Goal: Use online tool/utility: Utilize a website feature to perform a specific function

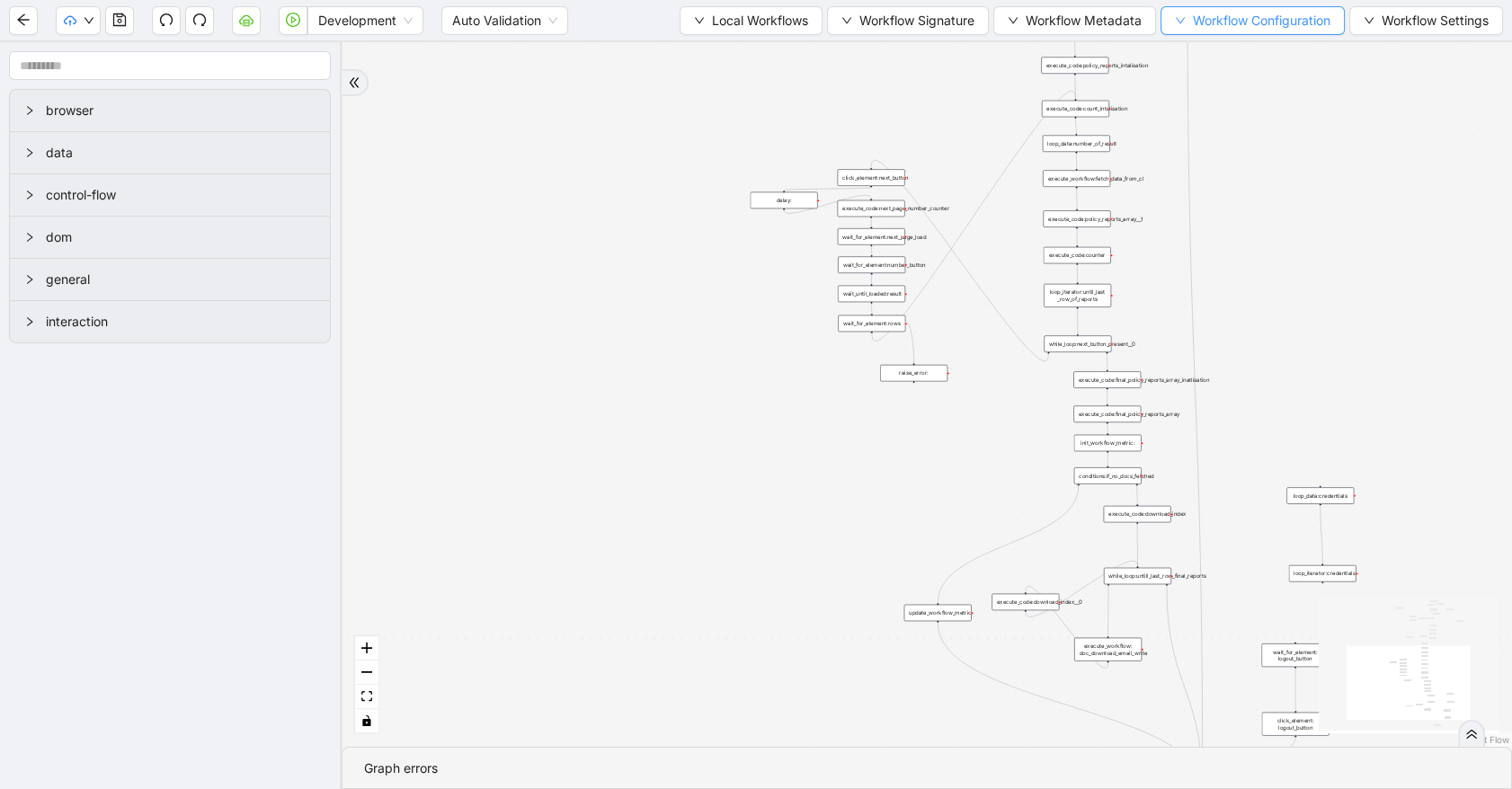
click at [1185, 31] on button "Workflow Configuration" at bounding box center [1252, 20] width 184 height 29
click at [1192, 90] on span "Value" at bounding box center [1248, 83] width 159 height 19
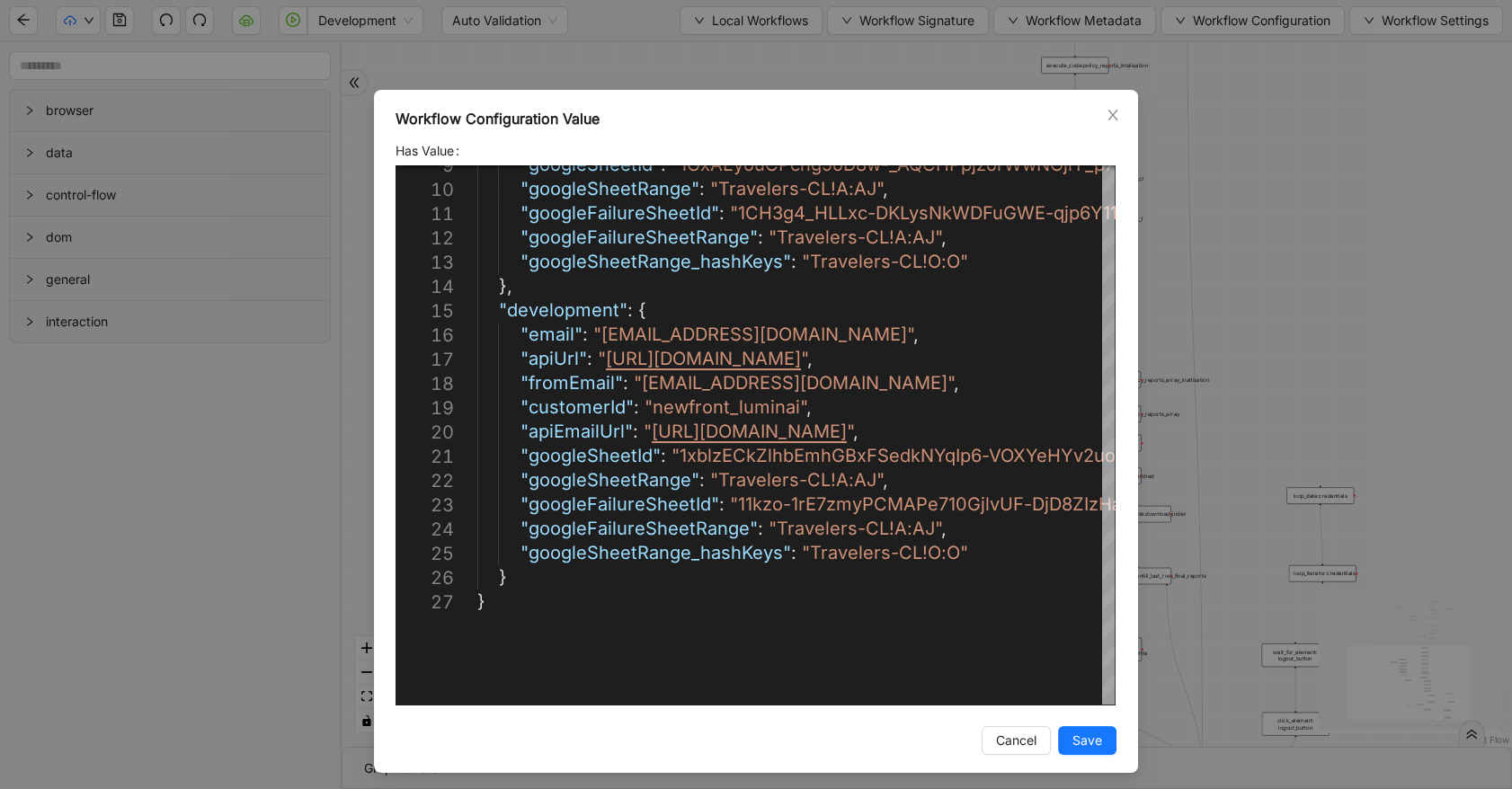
click at [1310, 274] on div "Workflow Configuration Value Has Value 9 10 11 12 13 14 15 16 17 18 19 20 21 22…" at bounding box center [756, 394] width 1512 height 789
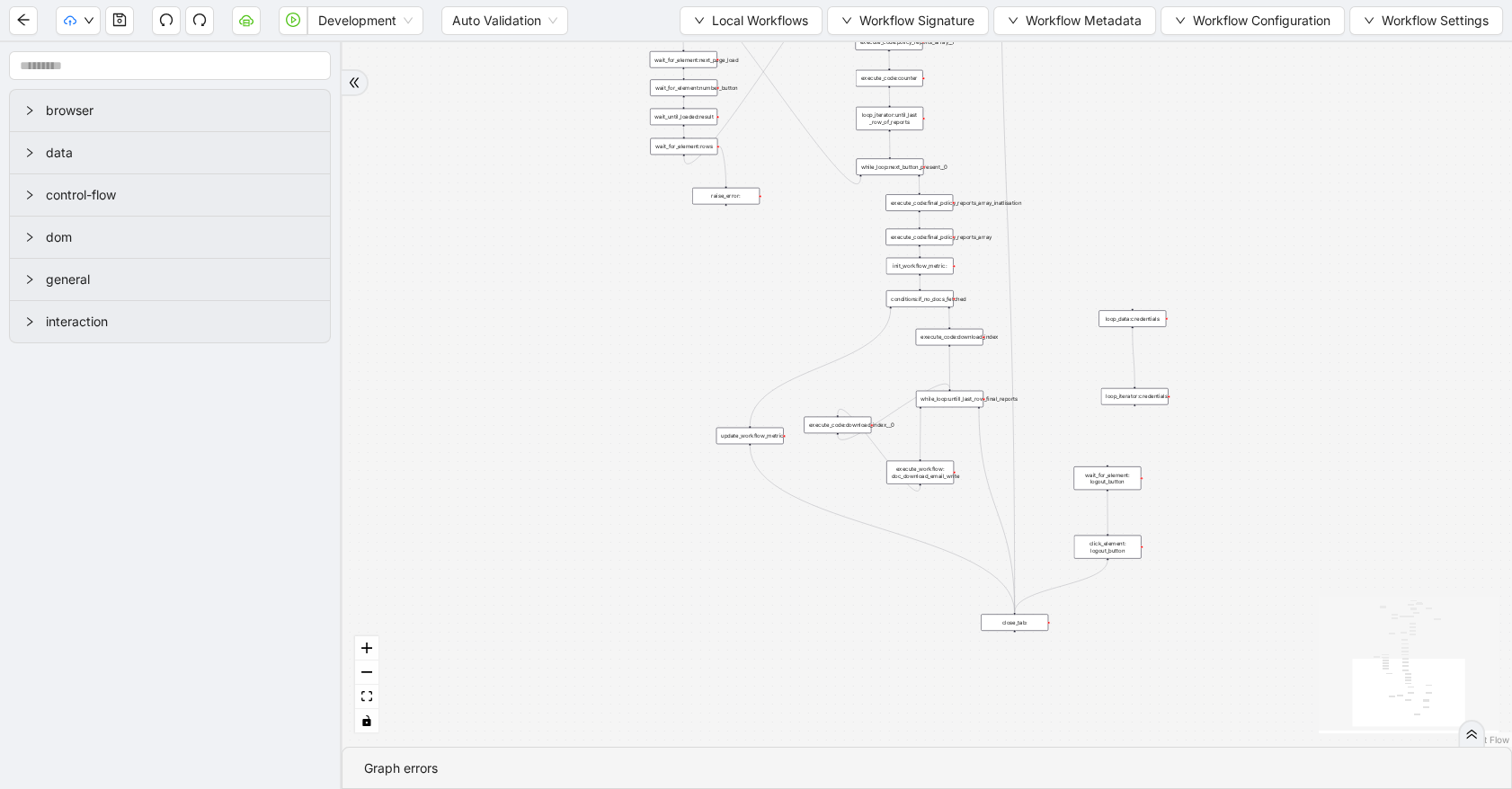
drag, startPoint x: 691, startPoint y: 428, endPoint x: 572, endPoint y: 300, distance: 174.8
click at [572, 300] on div "trigger execute_code:next_page_number_initialisation execute_workflow:fetch_las…" at bounding box center [927, 394] width 1170 height 705
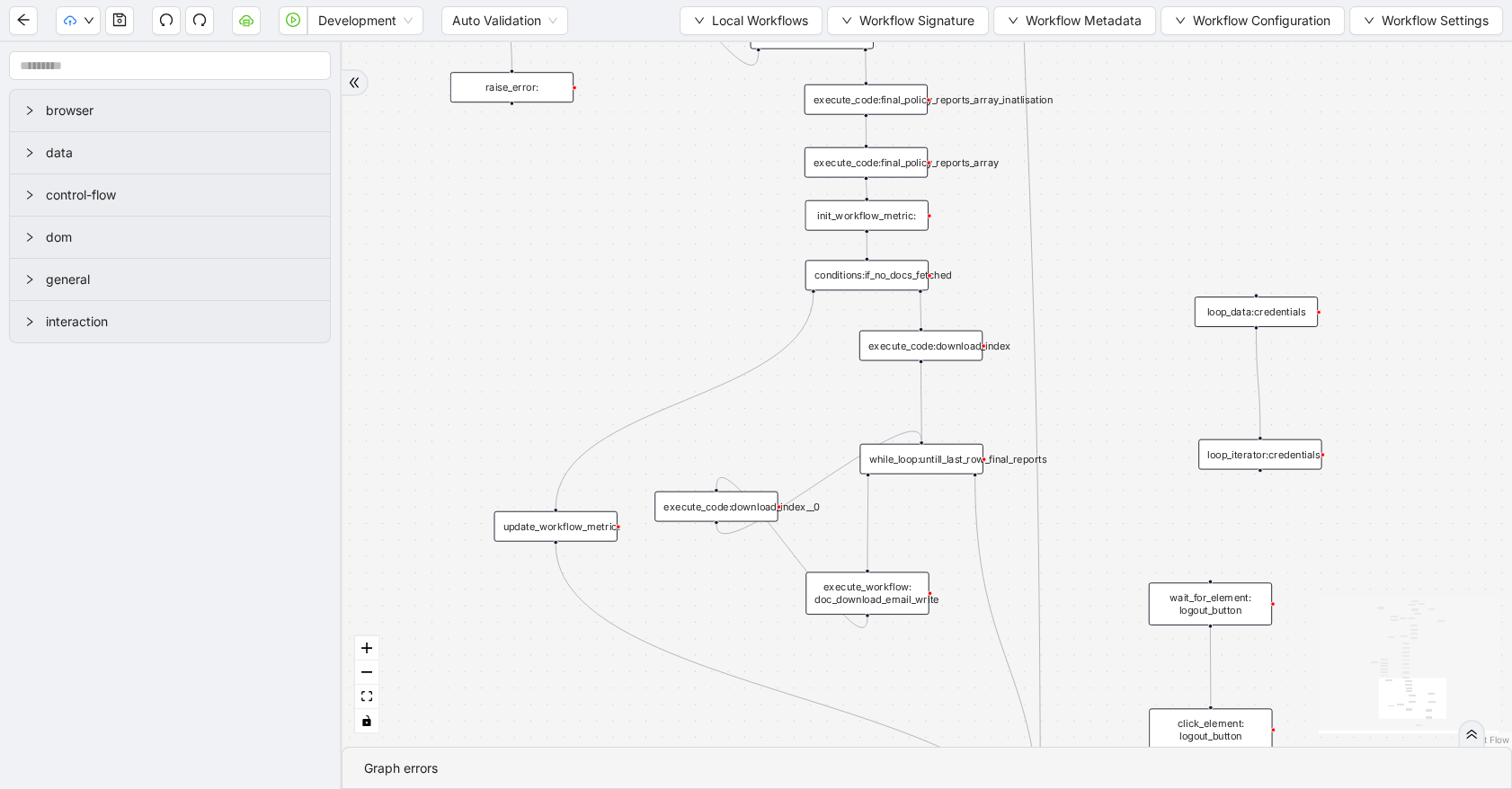
click at [830, 599] on div "execute_workflow: doc_download_email_write" at bounding box center [867, 593] width 123 height 43
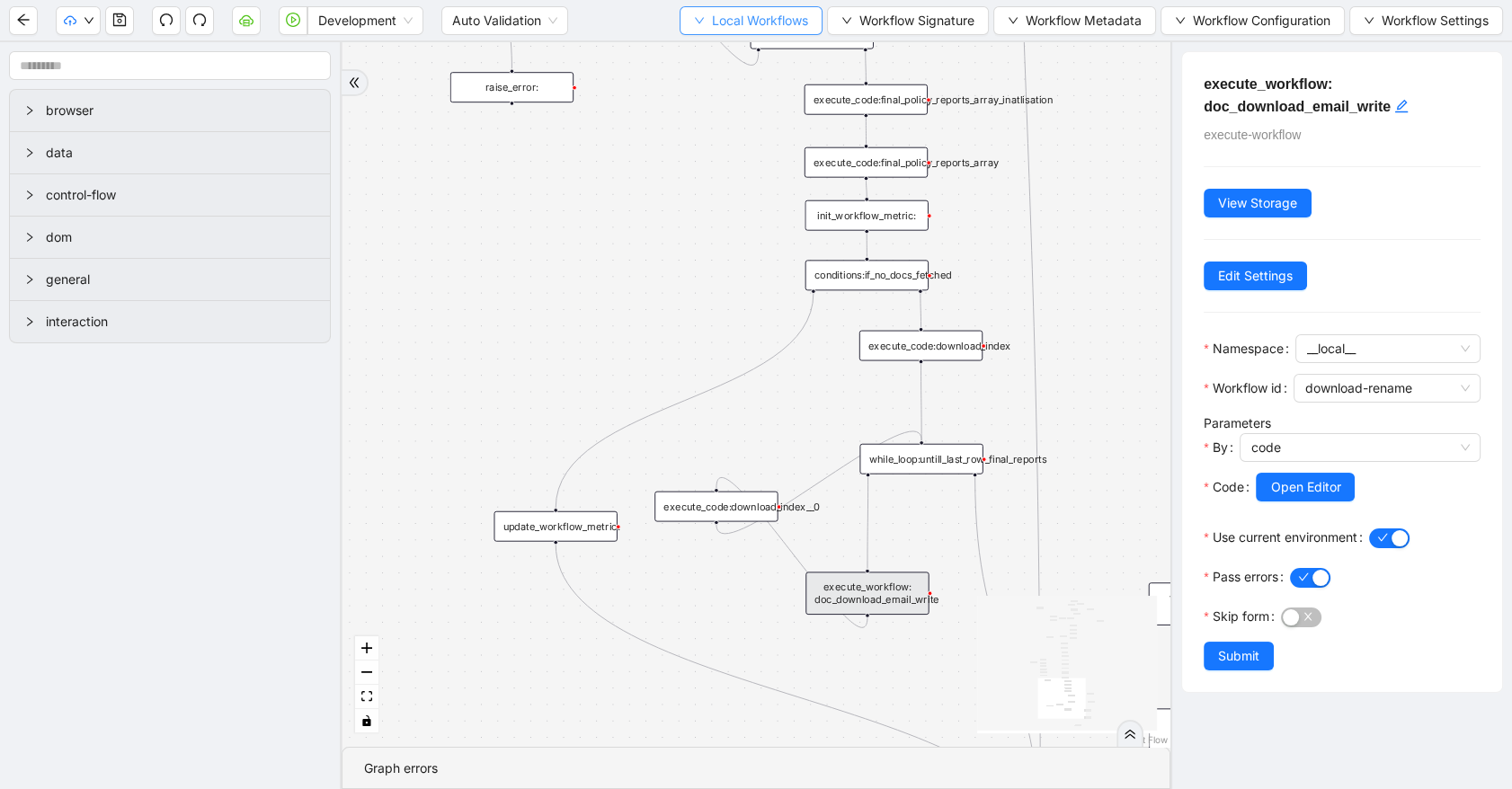
click at [736, 14] on span "Local Workflows" at bounding box center [760, 20] width 96 height 19
click at [758, 50] on span "Select" at bounding box center [743, 54] width 117 height 19
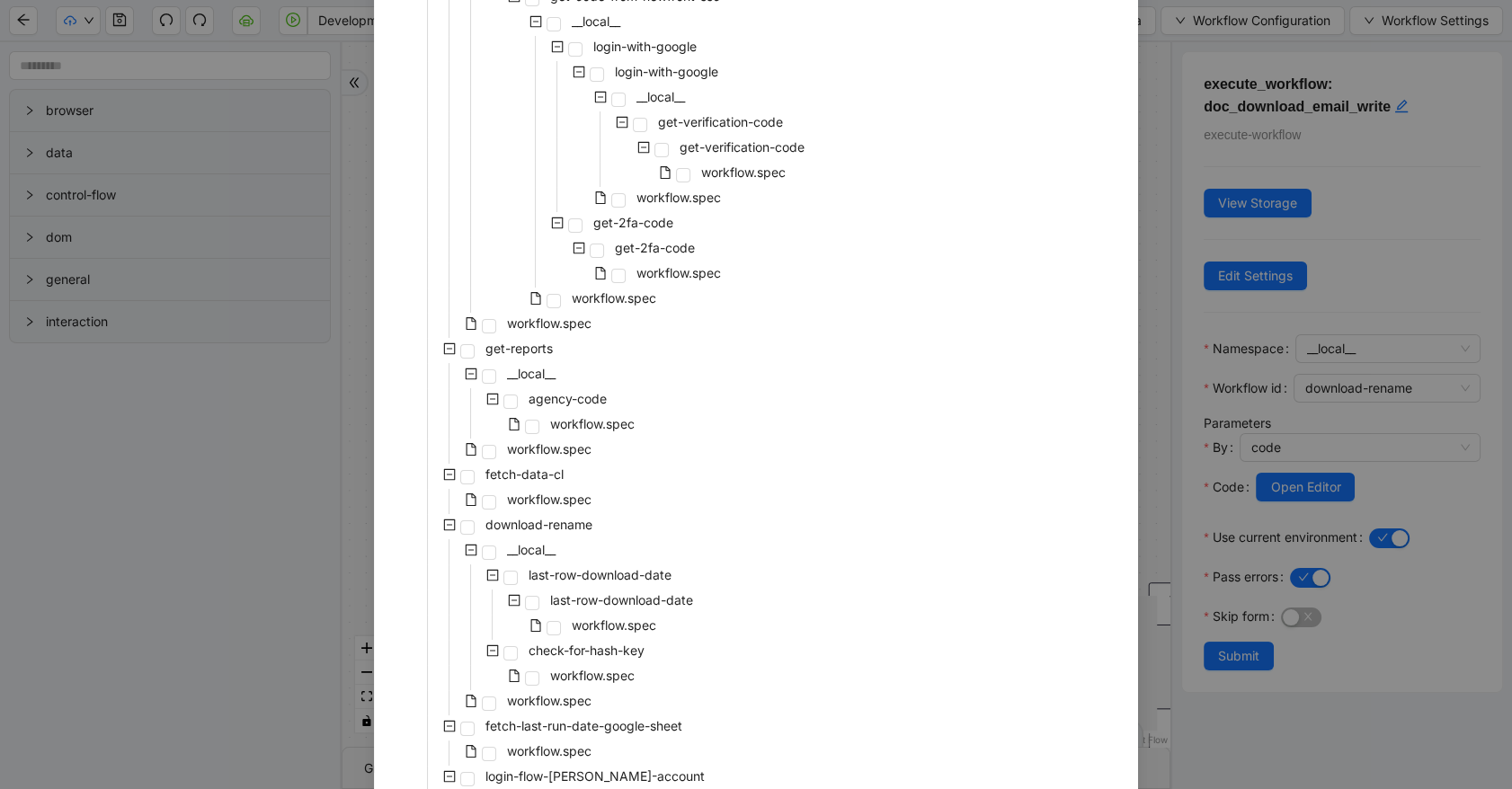
scroll to position [407, 0]
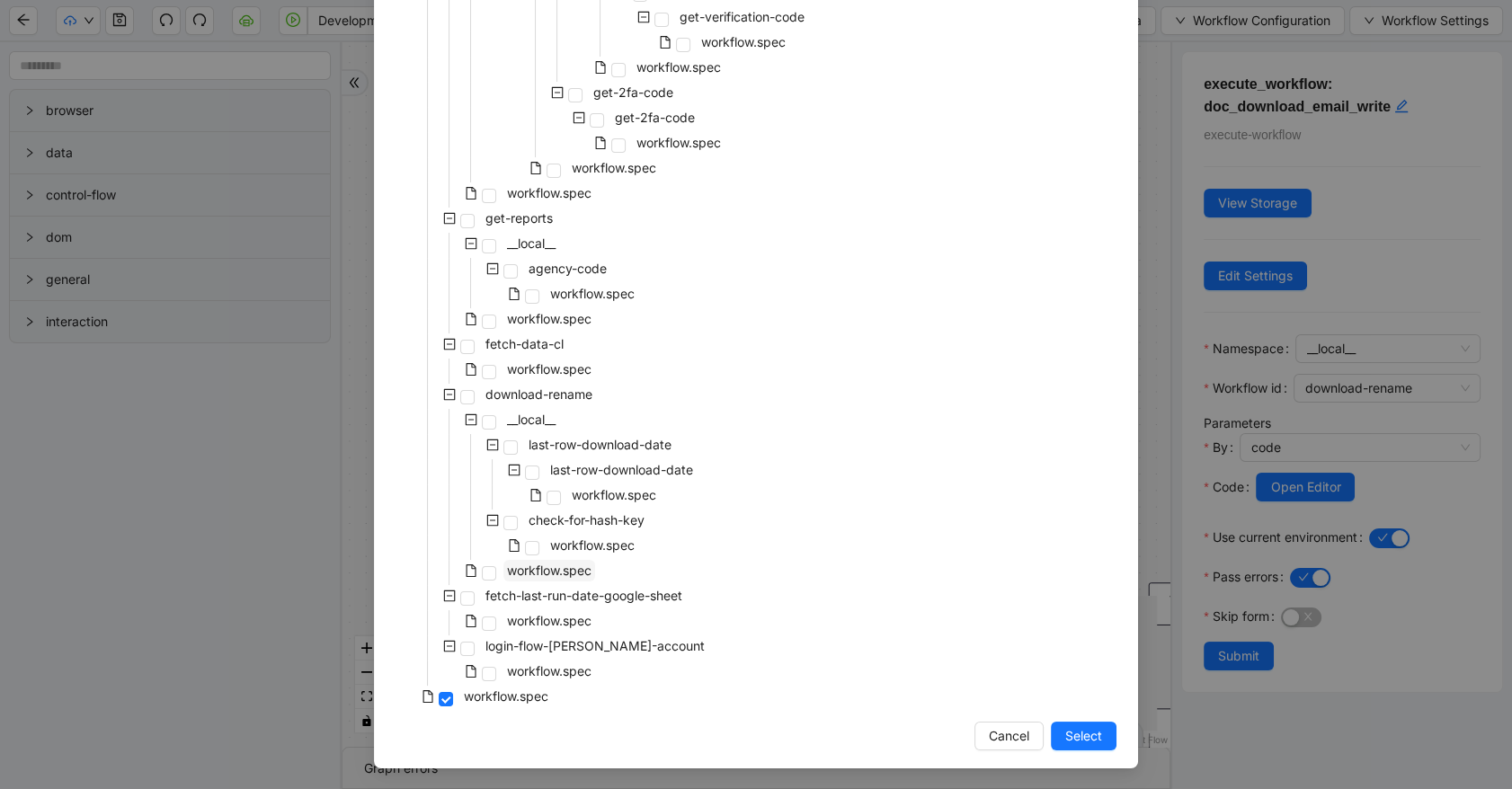
click at [575, 560] on span "workflow.spec" at bounding box center [548, 571] width 91 height 21
click at [1071, 736] on span "Select" at bounding box center [1084, 736] width 37 height 19
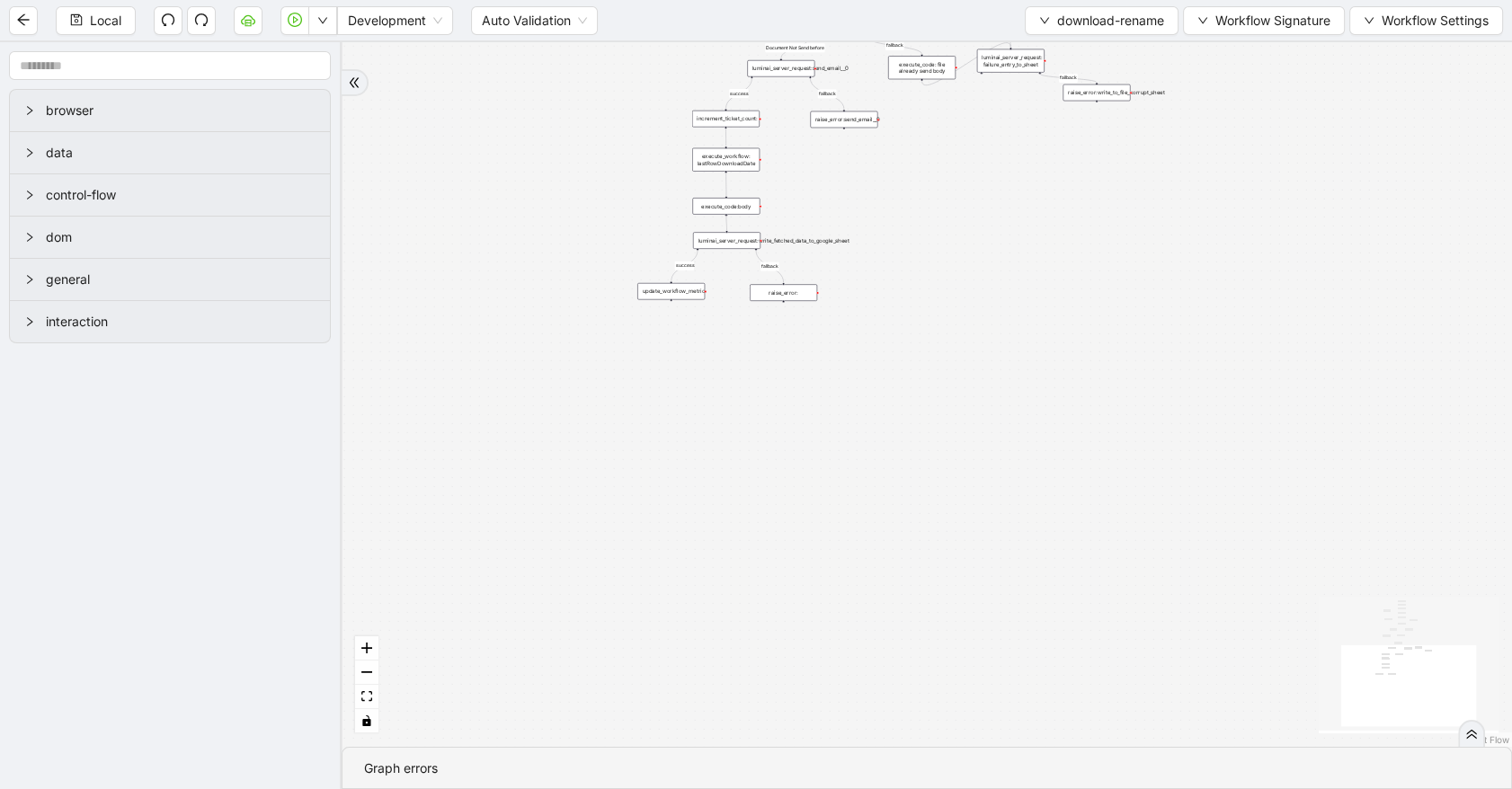
drag, startPoint x: 705, startPoint y: 530, endPoint x: 721, endPoint y: 787, distance: 257.5
click at [721, 787] on section "success fallback fallback success fallback isDownloadFileValidType success Docu…" at bounding box center [927, 416] width 1170 height 748
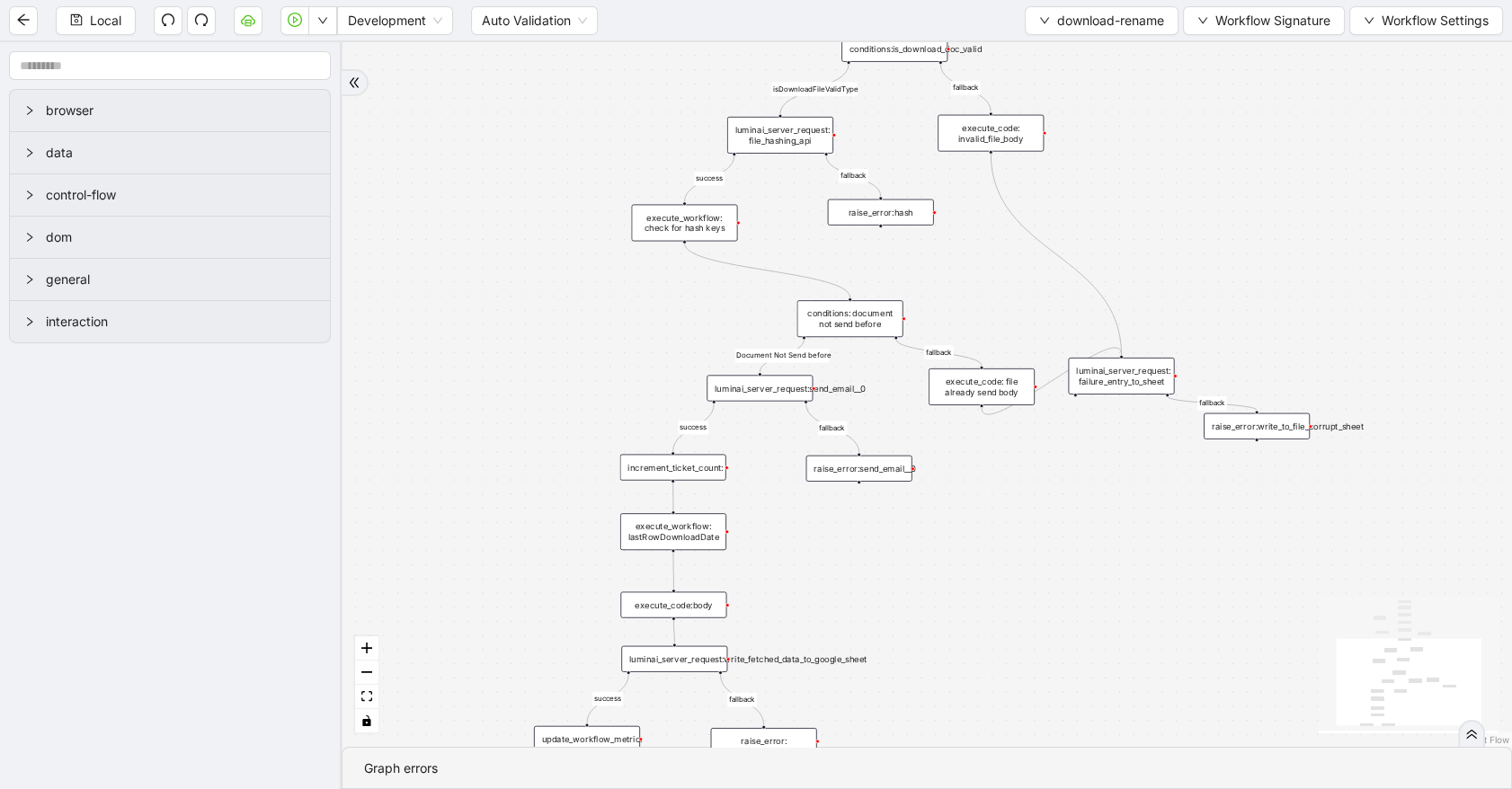
drag, startPoint x: 894, startPoint y: 567, endPoint x: 902, endPoint y: 485, distance: 82.4
click at [910, 506] on div "success fallback fallback success fallback isDownloadFileValidType success Docu…" at bounding box center [927, 394] width 1170 height 705
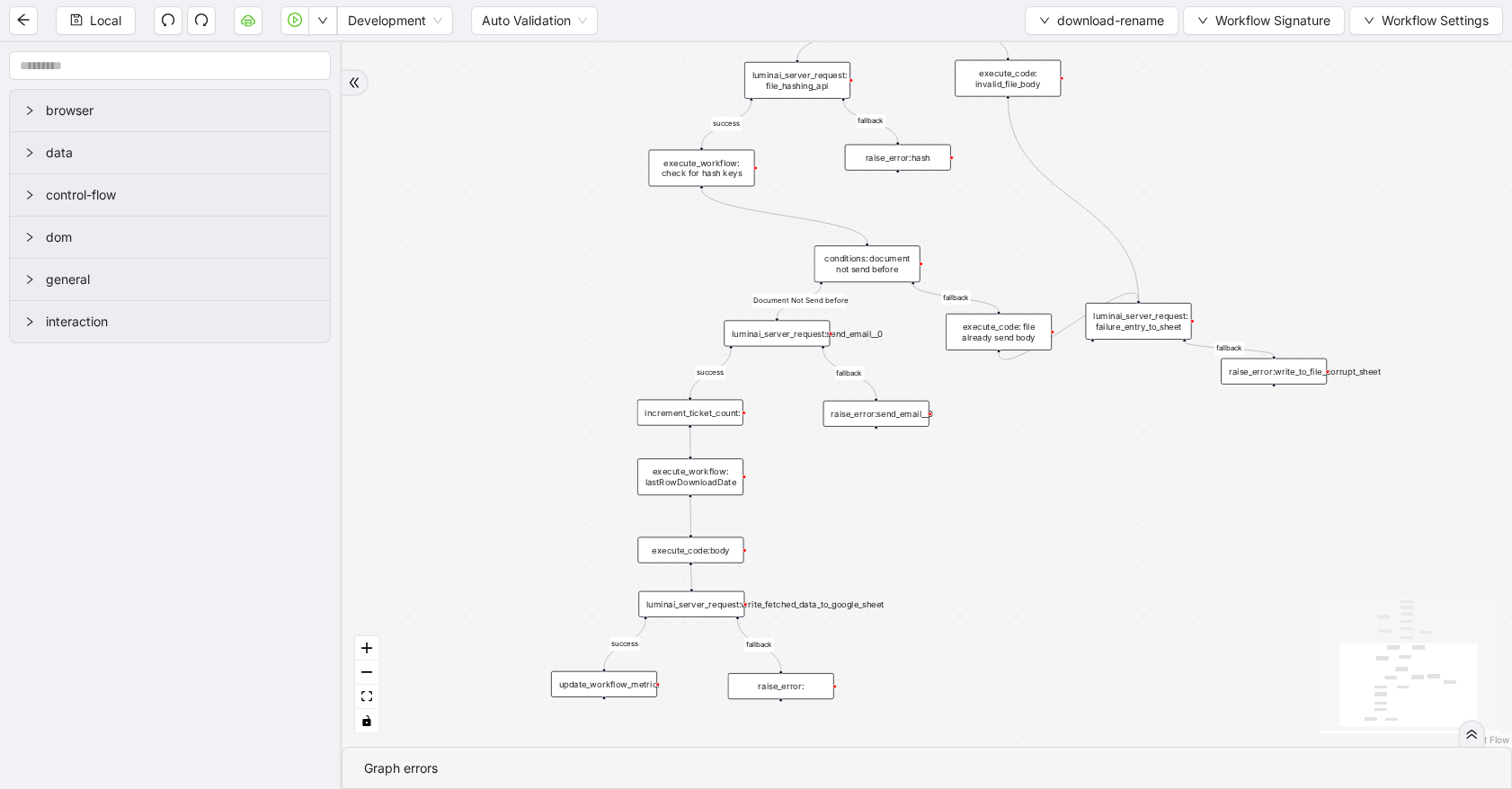
click at [792, 326] on div "luminai_server_request:send_email__0" at bounding box center [776, 333] width 106 height 26
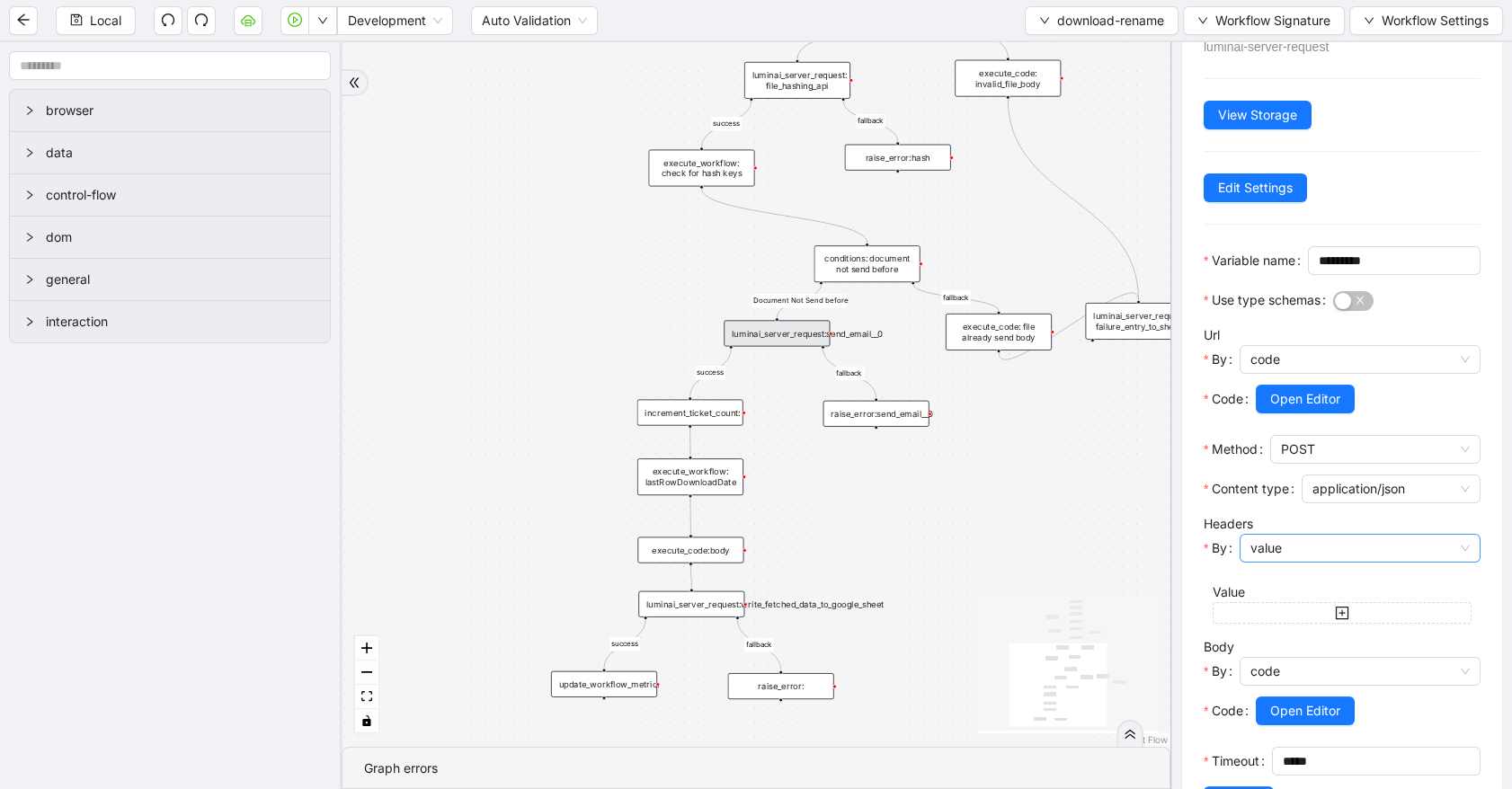
scroll to position [181, 0]
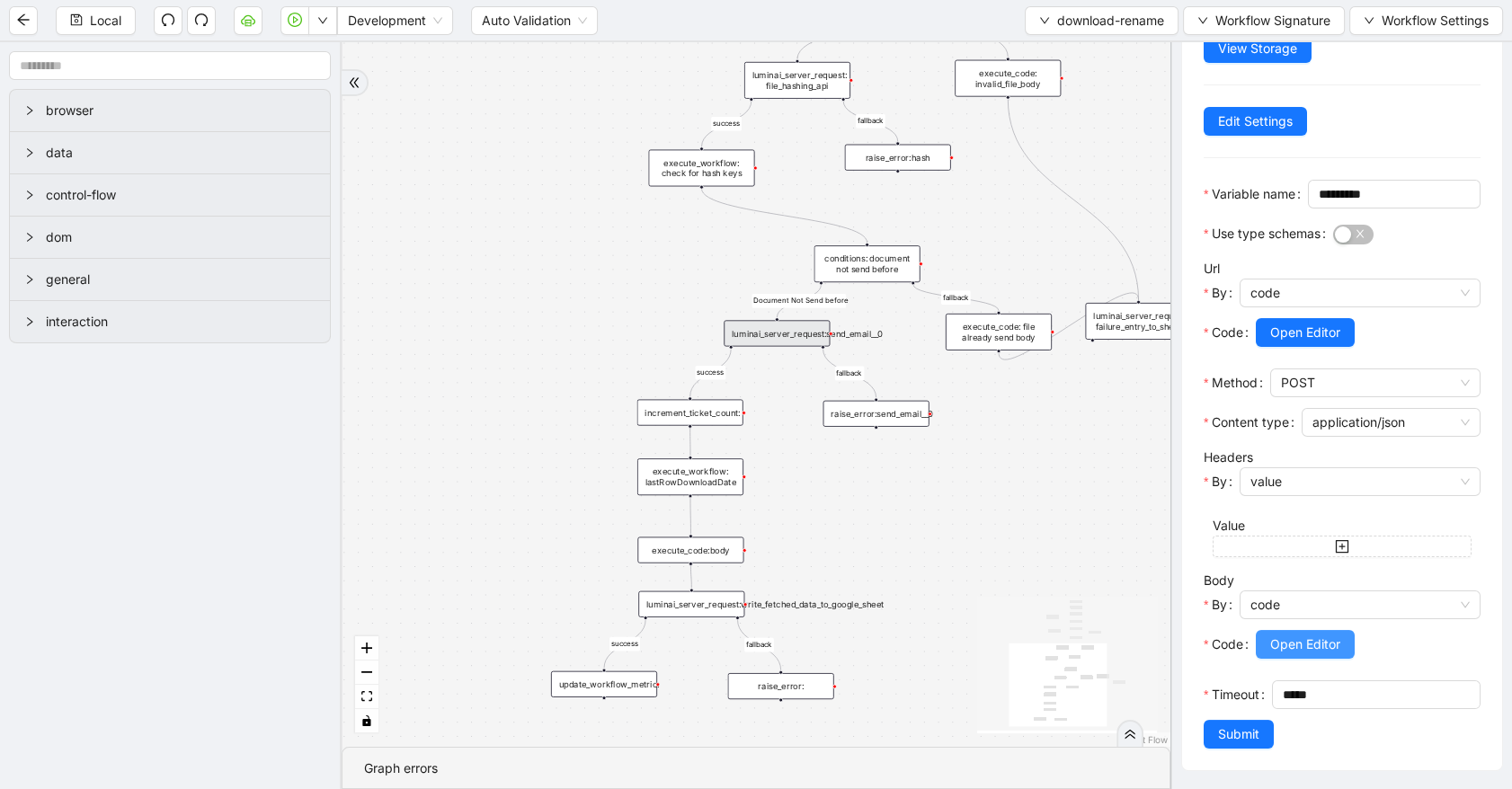
click at [1343, 641] on button "Open Editor" at bounding box center [1305, 644] width 99 height 29
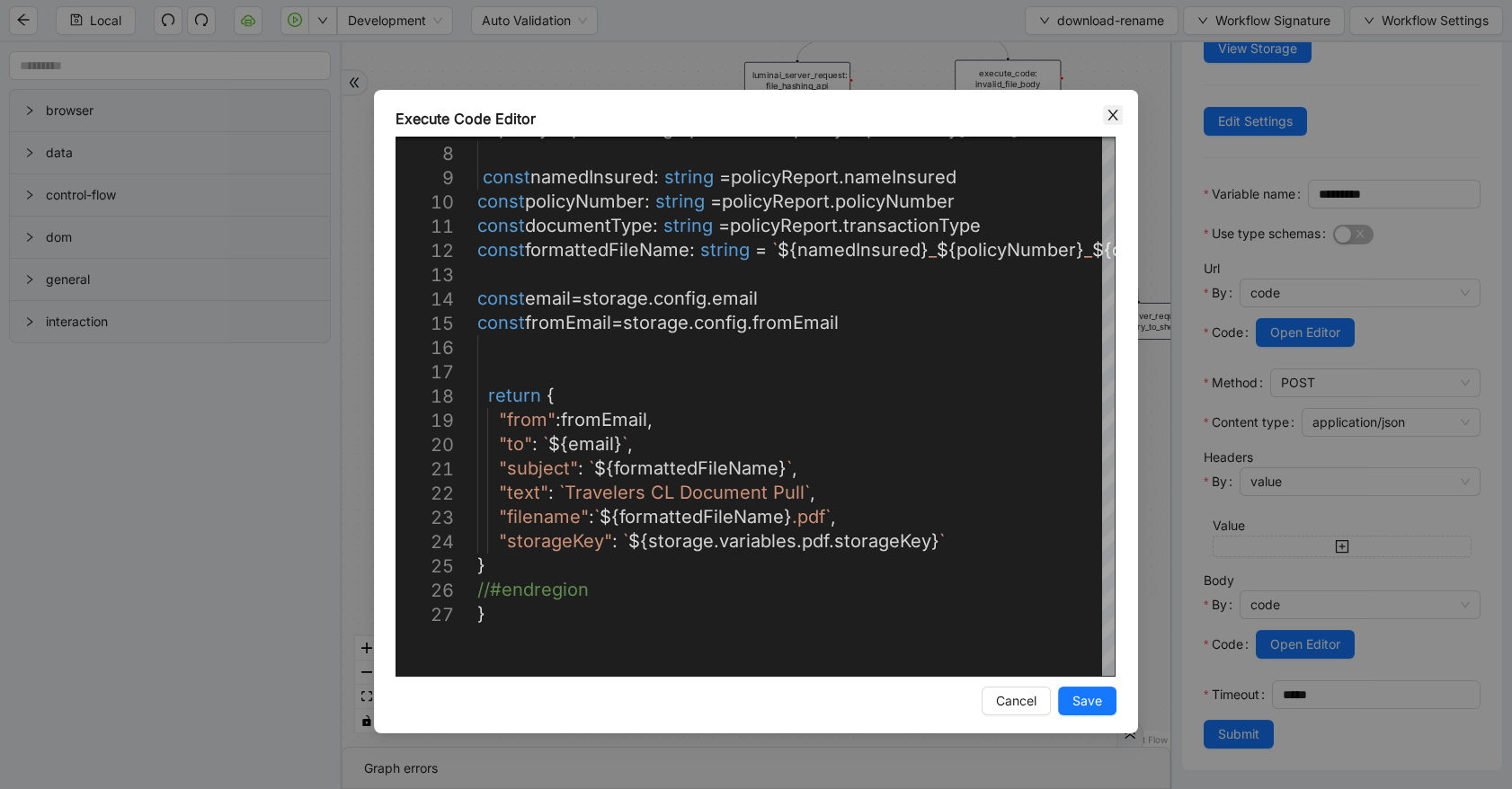
click at [1112, 123] on span "Close" at bounding box center [1112, 114] width 19 height 19
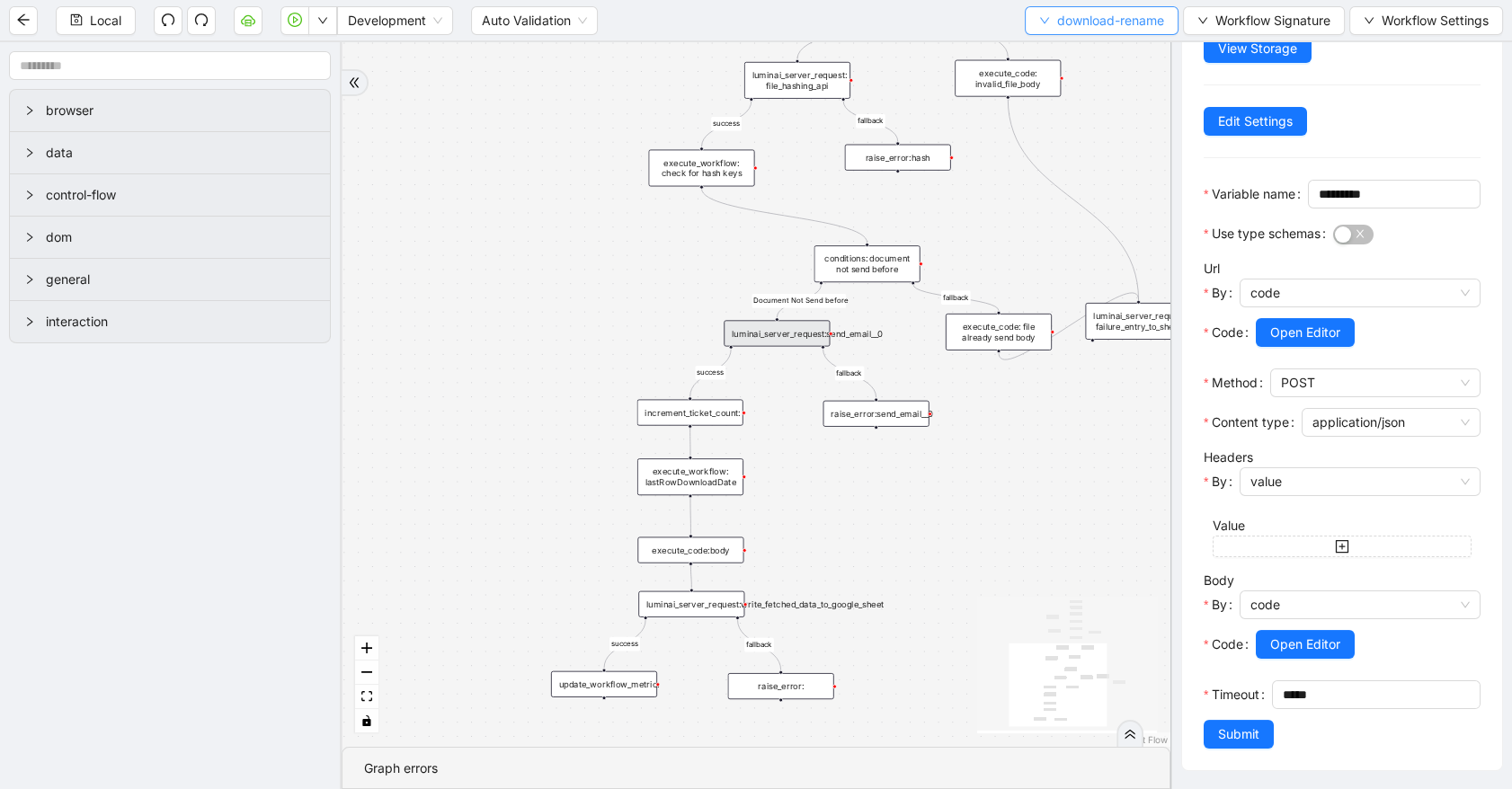
click at [1114, 16] on span "download-rename" at bounding box center [1110, 20] width 107 height 19
drag, startPoint x: 1111, startPoint y: 52, endPoint x: 1103, endPoint y: 57, distance: 9.4
click at [1111, 53] on span "Select" at bounding box center [1098, 54] width 127 height 19
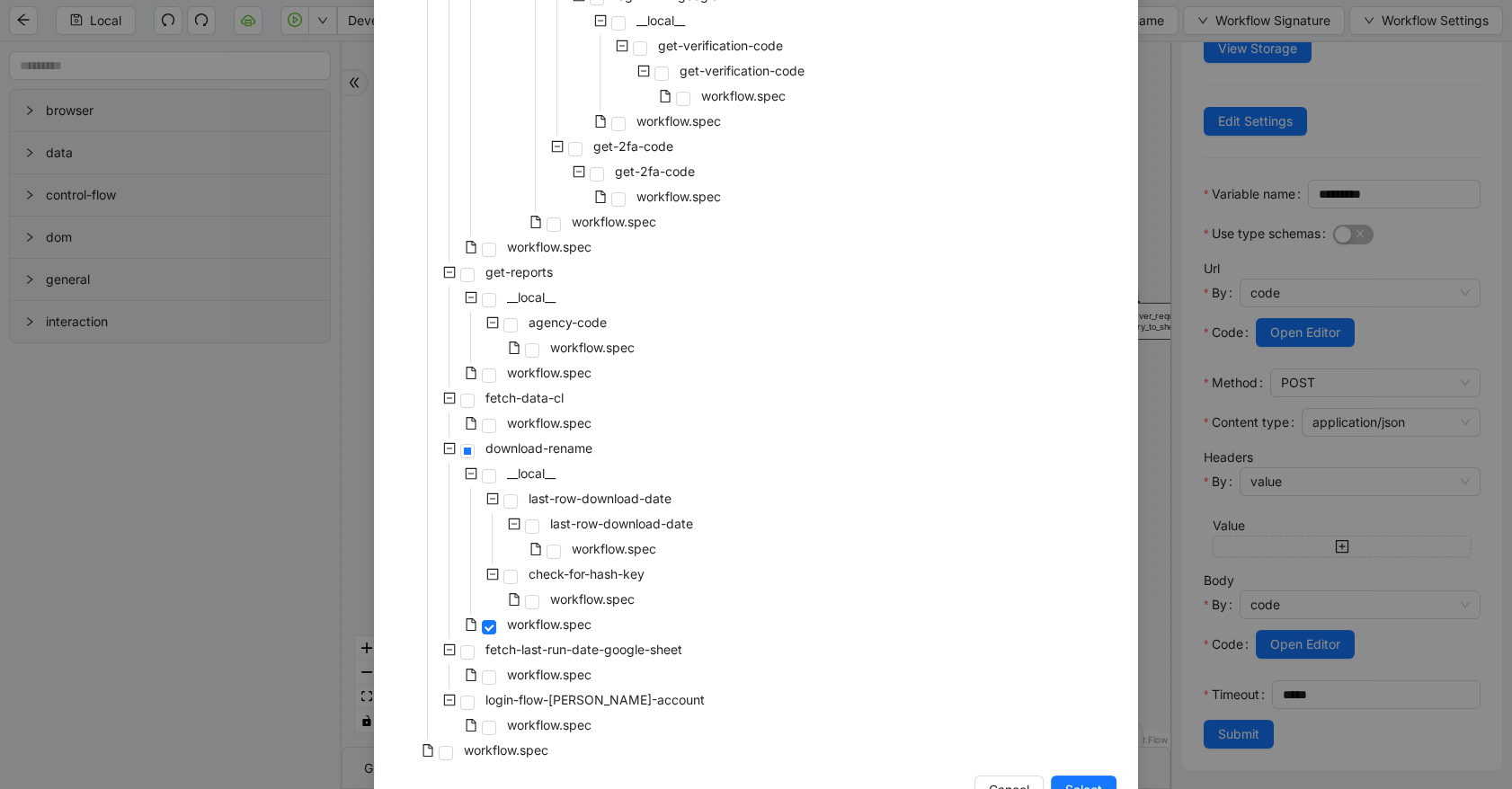
scroll to position [407, 0]
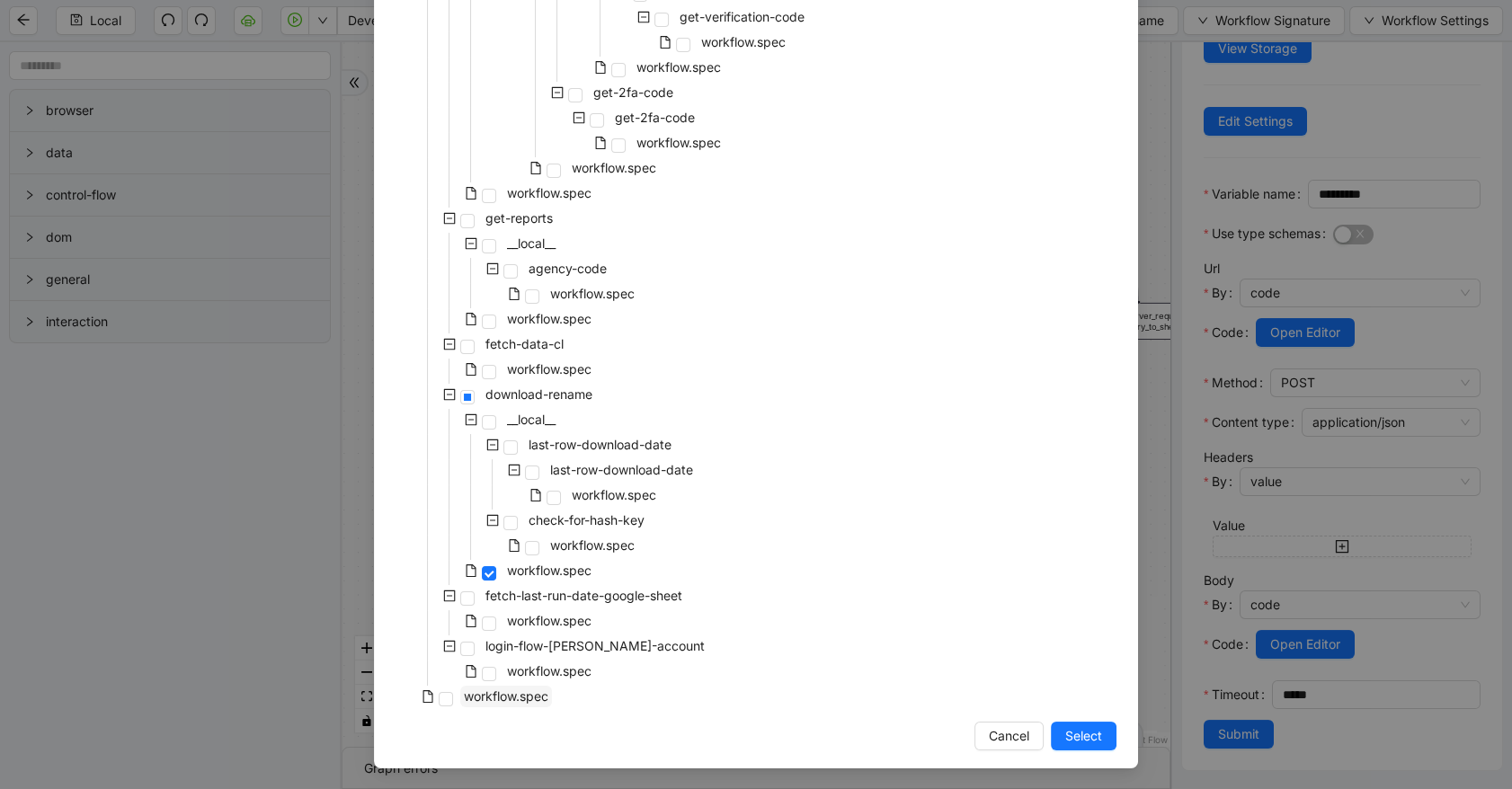
click at [522, 700] on span "workflow.spec" at bounding box center [506, 696] width 85 height 16
click at [1069, 747] on button "Select" at bounding box center [1083, 736] width 65 height 29
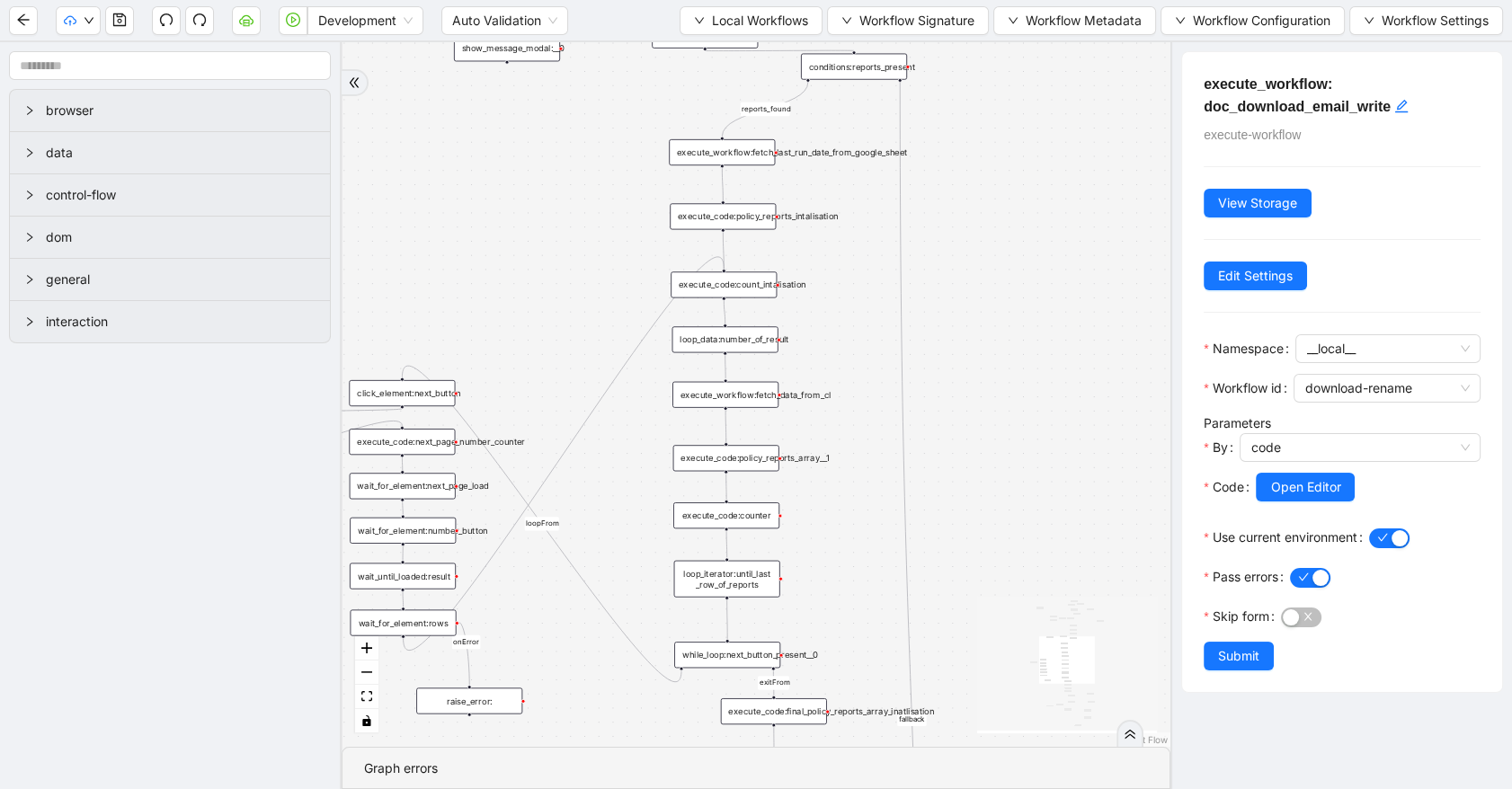
scroll to position [0, 0]
click at [1213, 23] on span "Workflow Configuration" at bounding box center [1260, 20] width 137 height 19
click at [1210, 93] on li "Value" at bounding box center [1248, 83] width 181 height 29
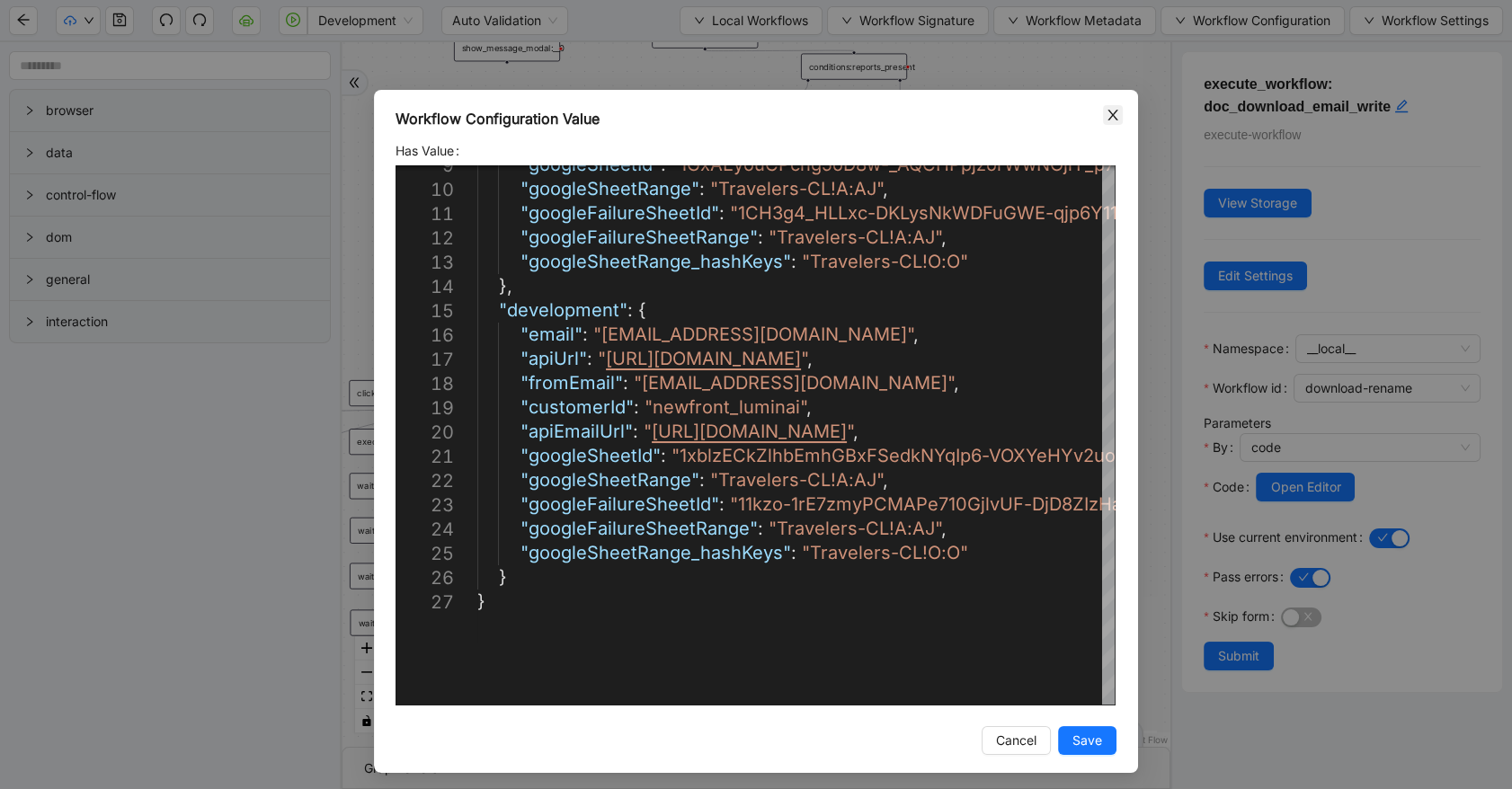
click at [1106, 108] on icon "close" at bounding box center [1113, 115] width 15 height 15
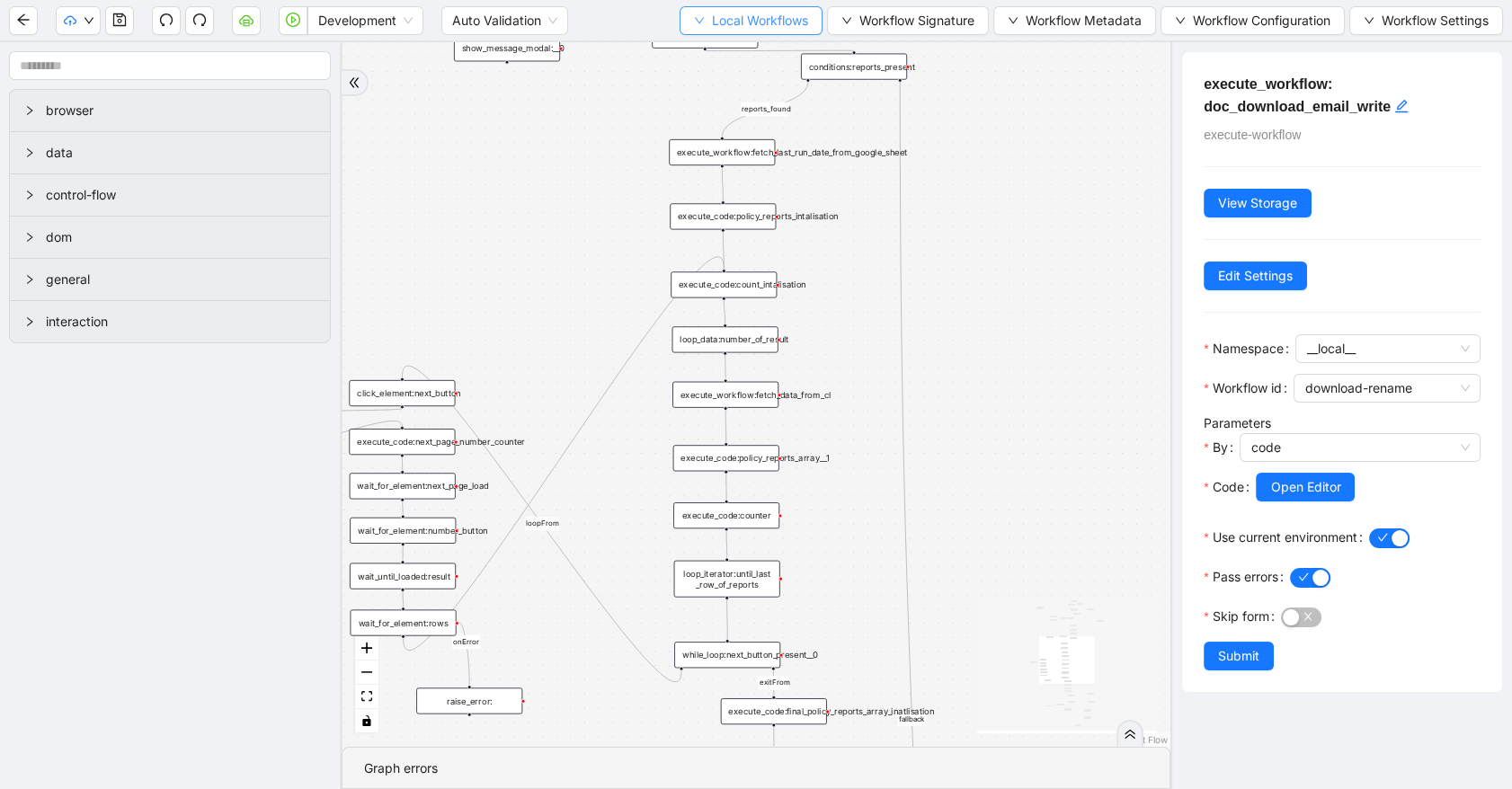
click at [724, 28] on span "Local Workflows" at bounding box center [760, 20] width 96 height 19
click at [724, 53] on span "Select" at bounding box center [743, 54] width 117 height 19
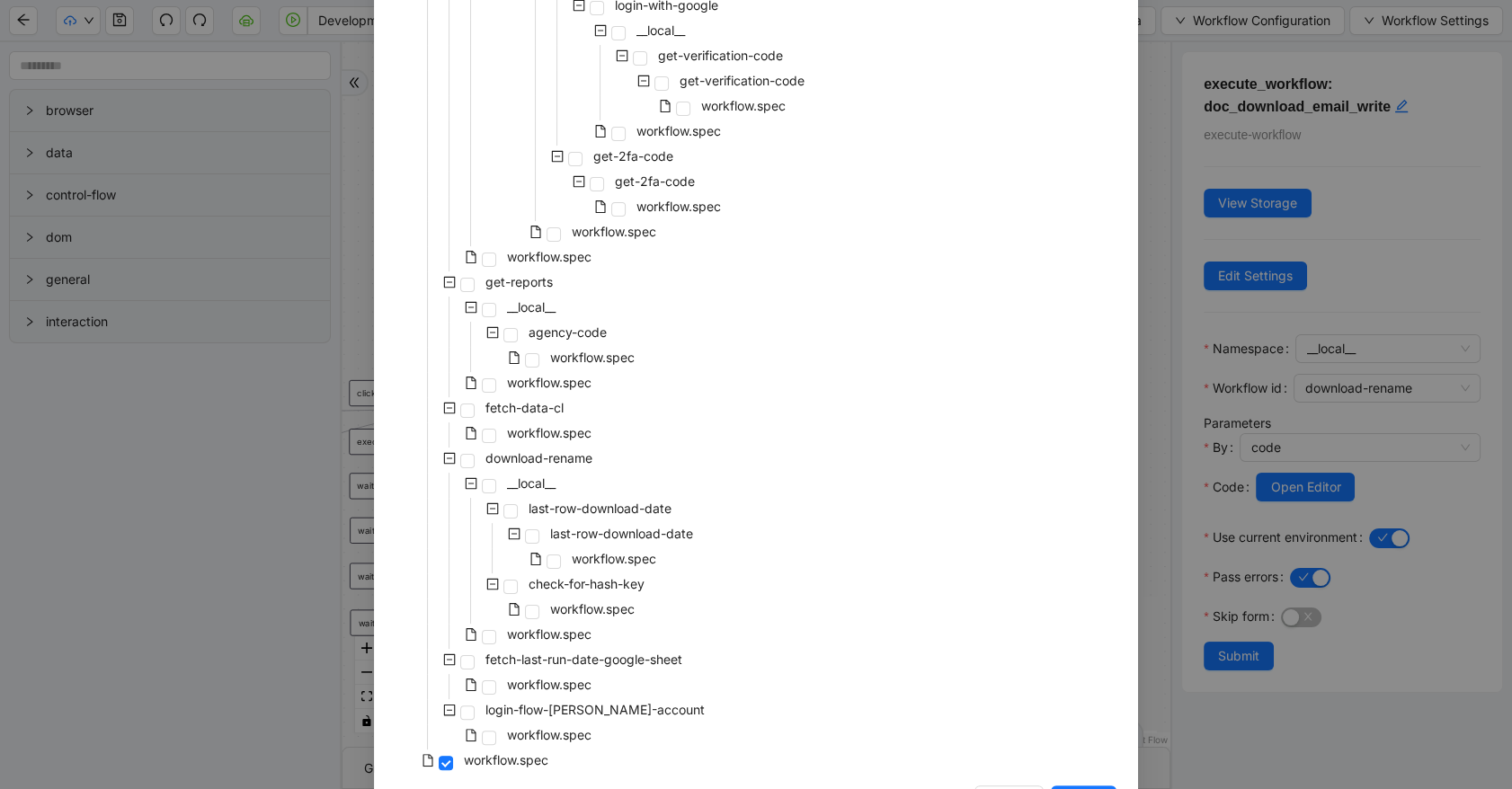
scroll to position [392, 0]
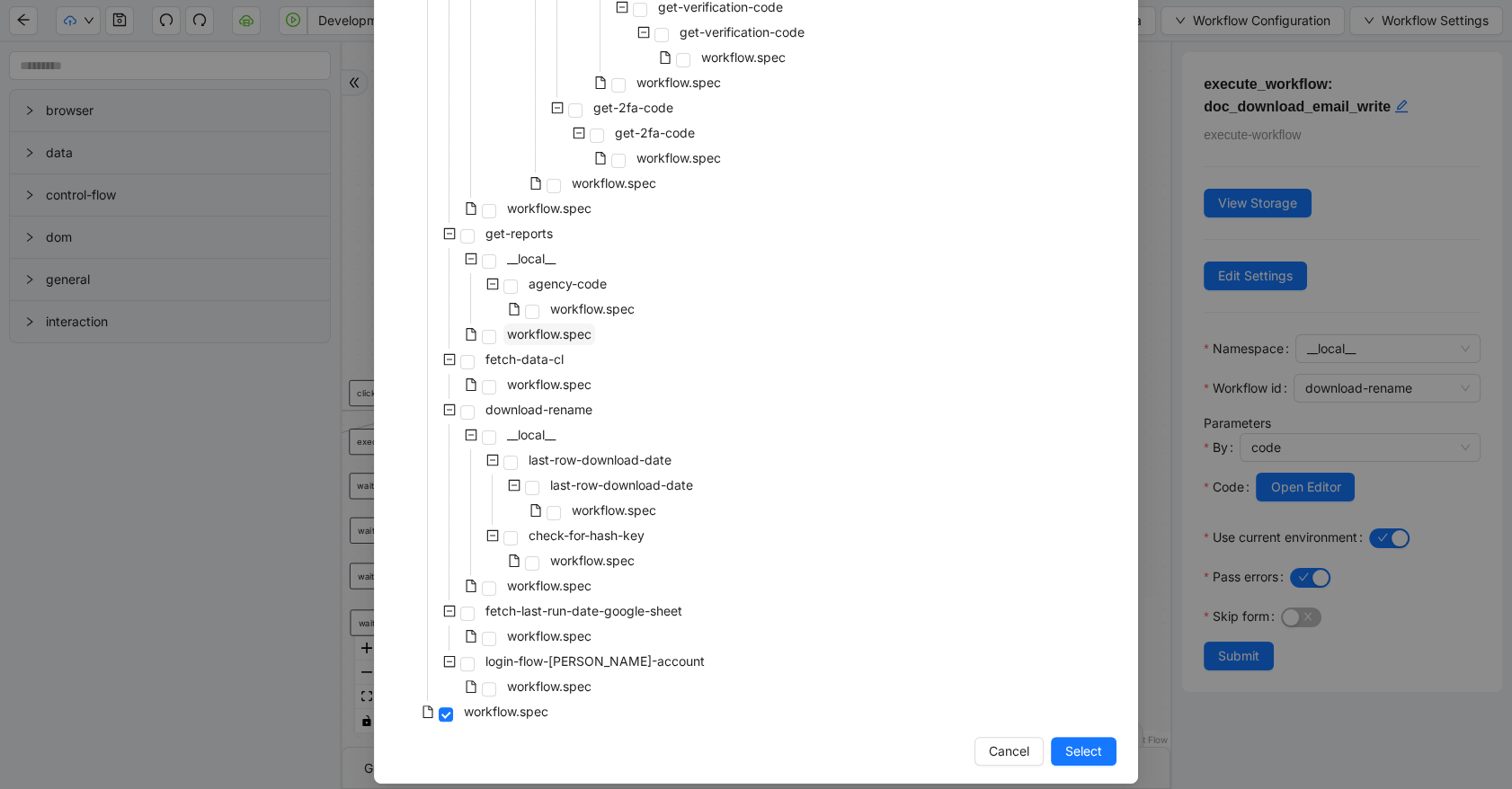
click at [548, 341] on span "workflow.spec" at bounding box center [549, 334] width 85 height 16
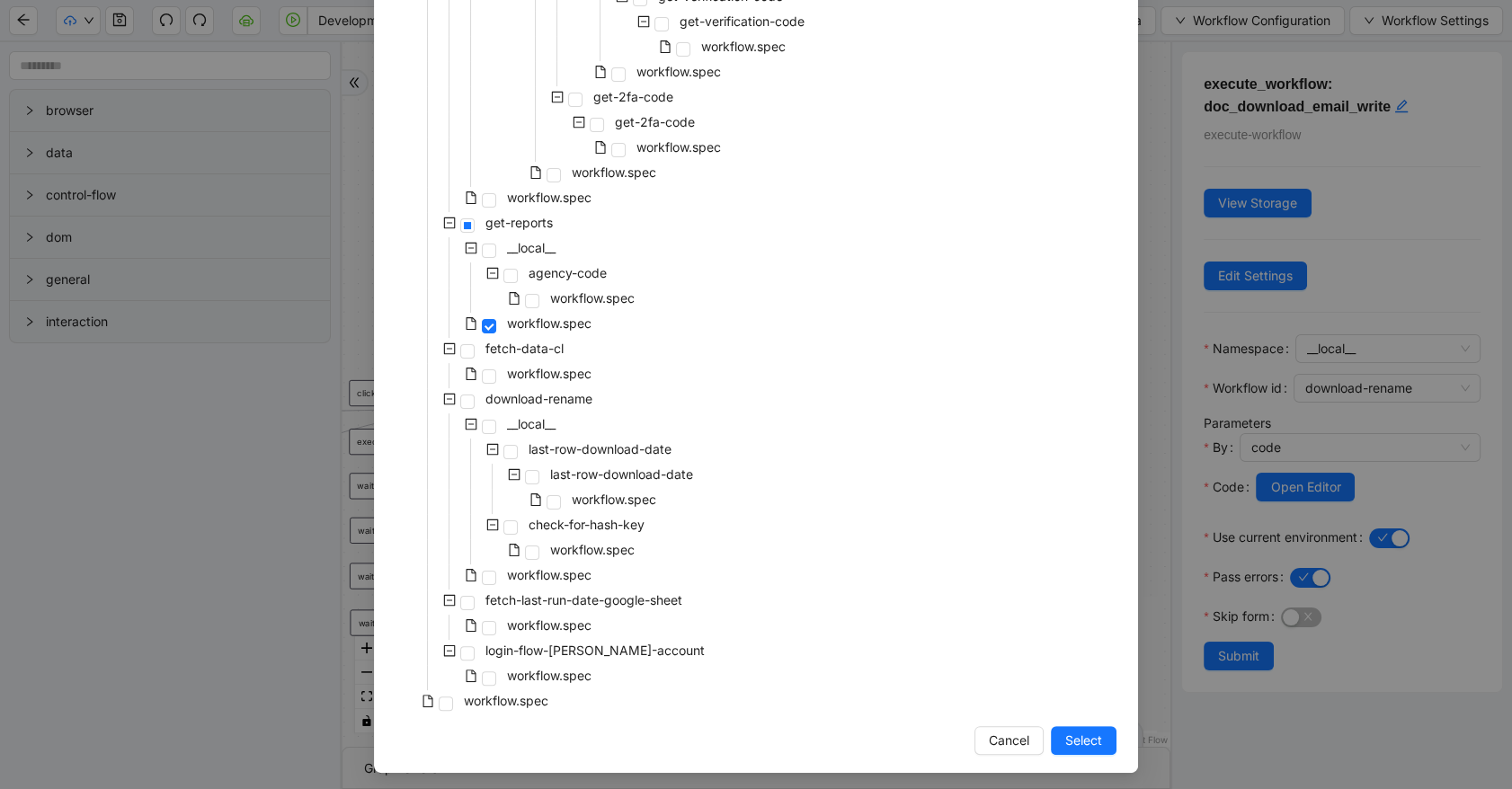
scroll to position [407, 0]
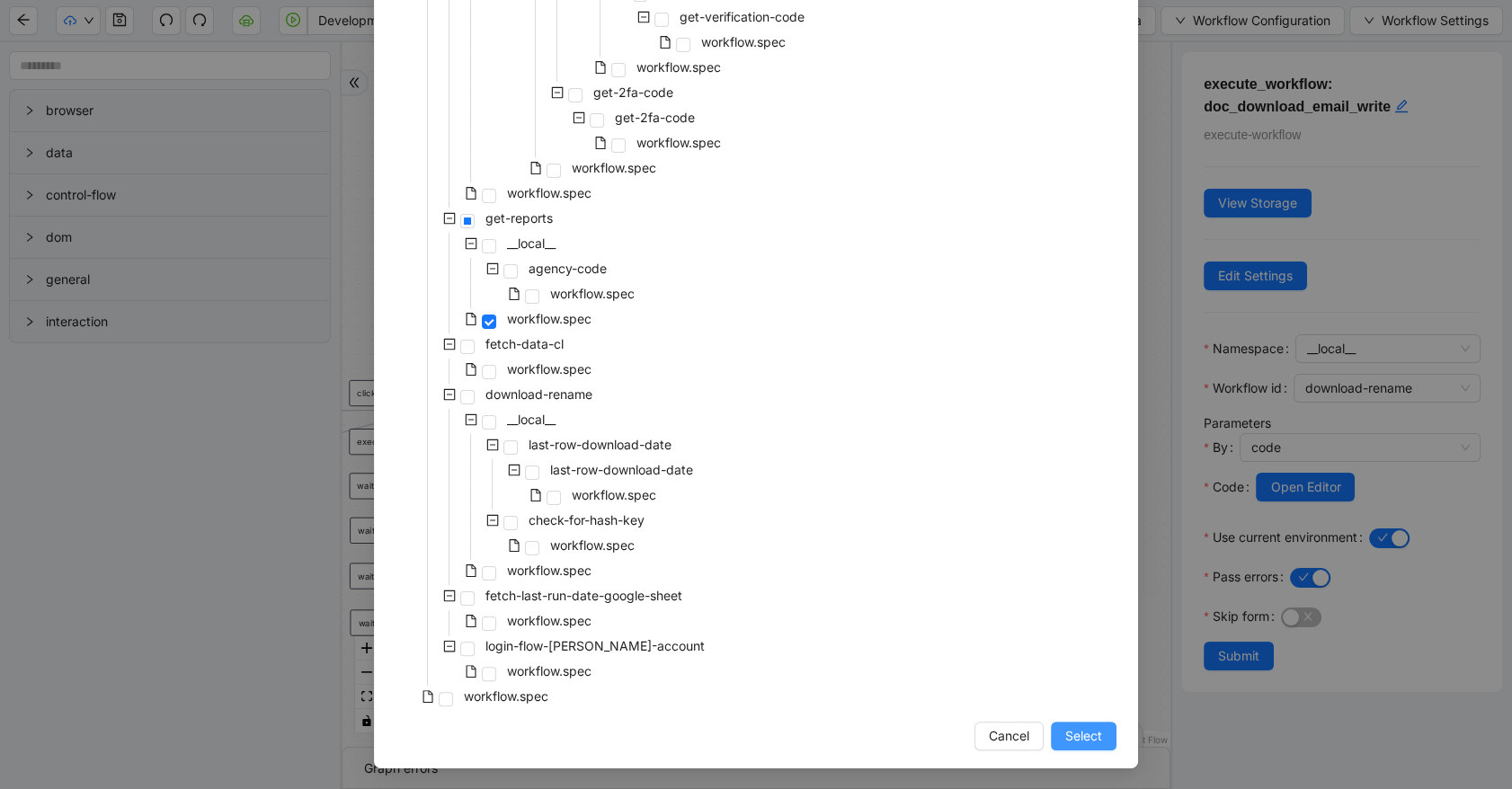
click at [1081, 728] on span "Select" at bounding box center [1084, 736] width 37 height 19
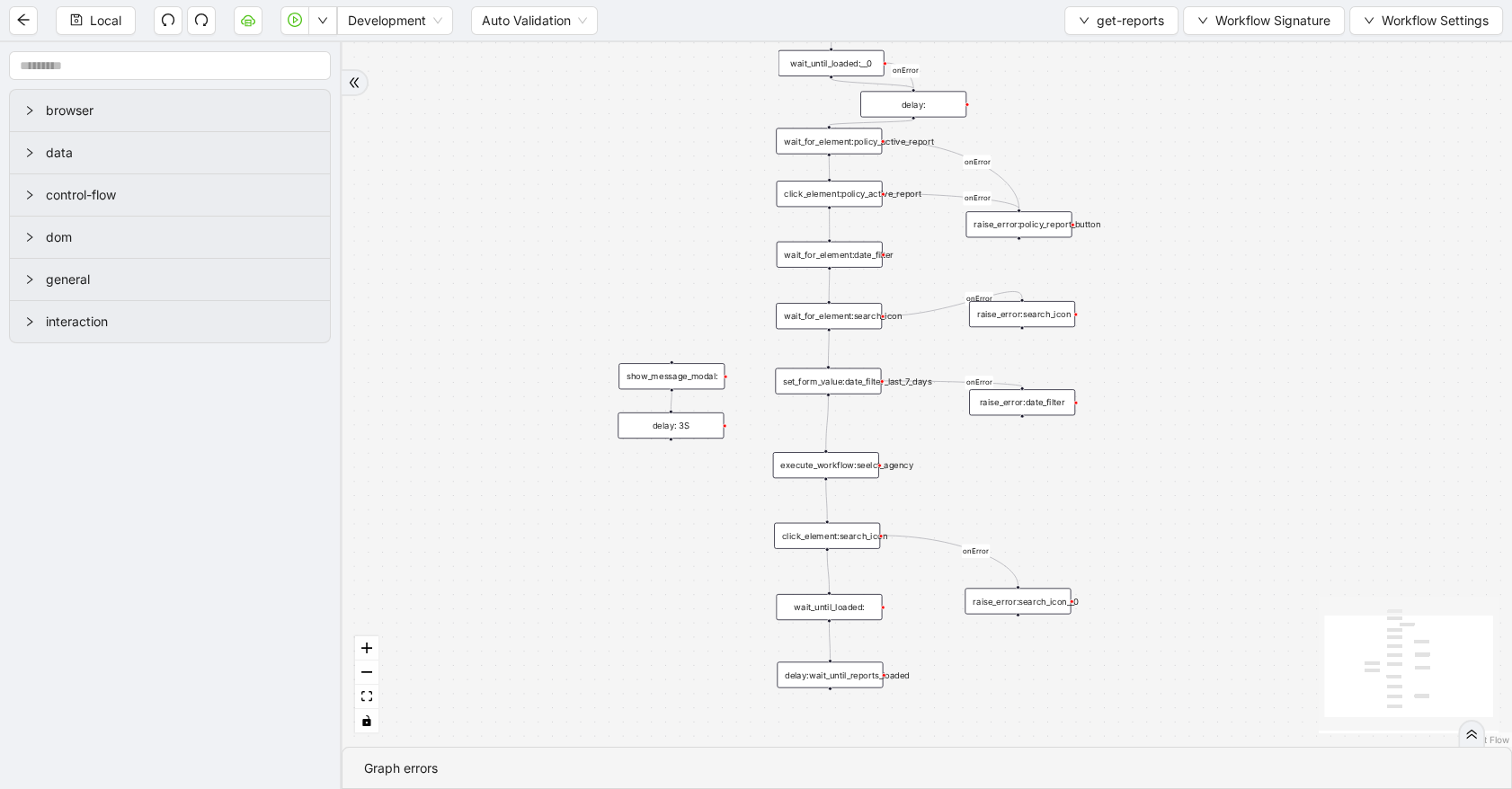
drag, startPoint x: 1213, startPoint y: 467, endPoint x: 1154, endPoint y: 310, distance: 167.7
click at [1188, 311] on div "onError onError onError onError onError onError trigger wait_for_element:policy…" at bounding box center [927, 394] width 1170 height 705
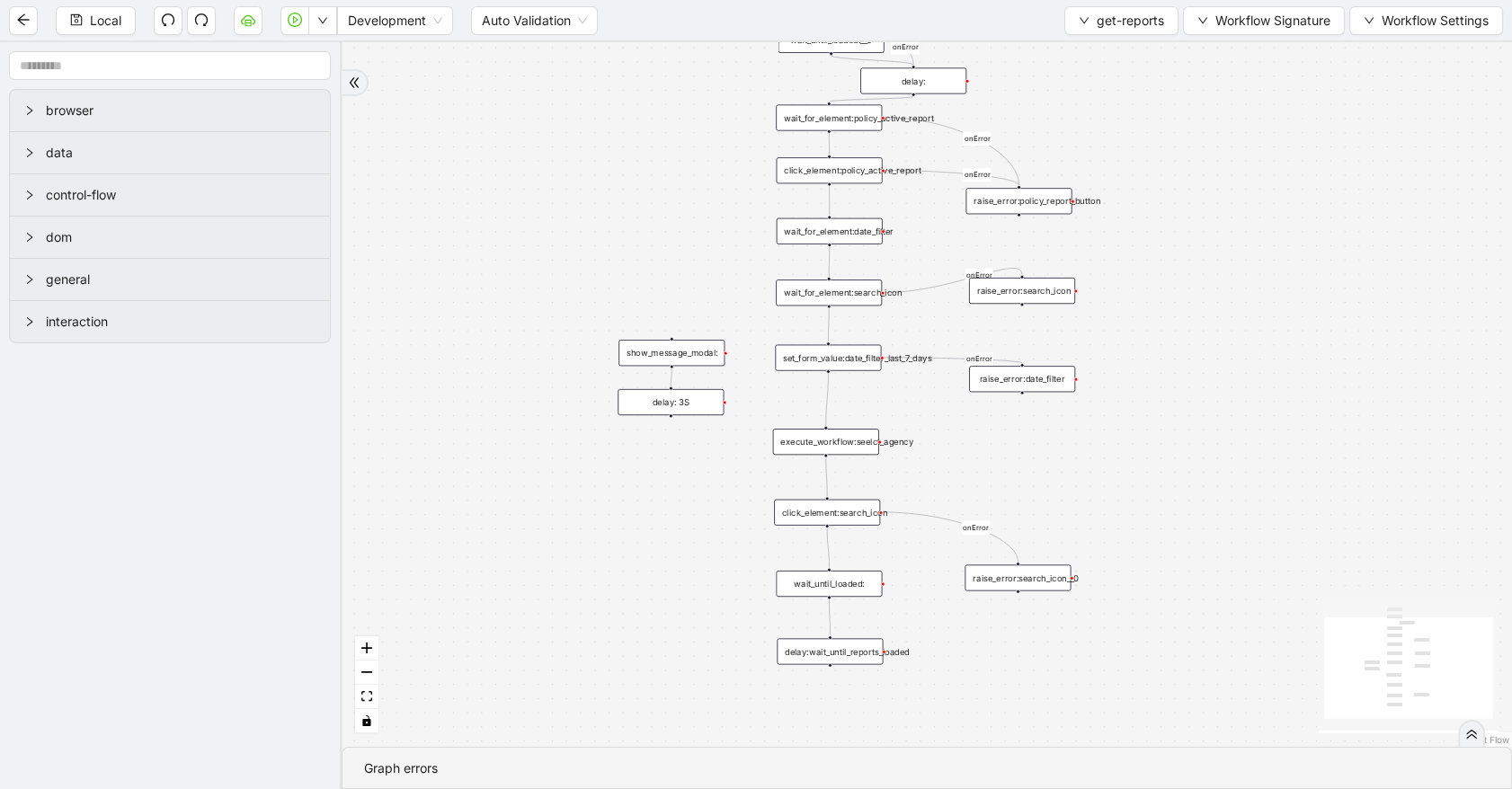
click at [818, 448] on div "execute_workflow:seelct_agency" at bounding box center [826, 442] width 106 height 26
click at [818, 448] on div "execute_workflow:seelct_agency" at bounding box center [826, 442] width 106 height 26
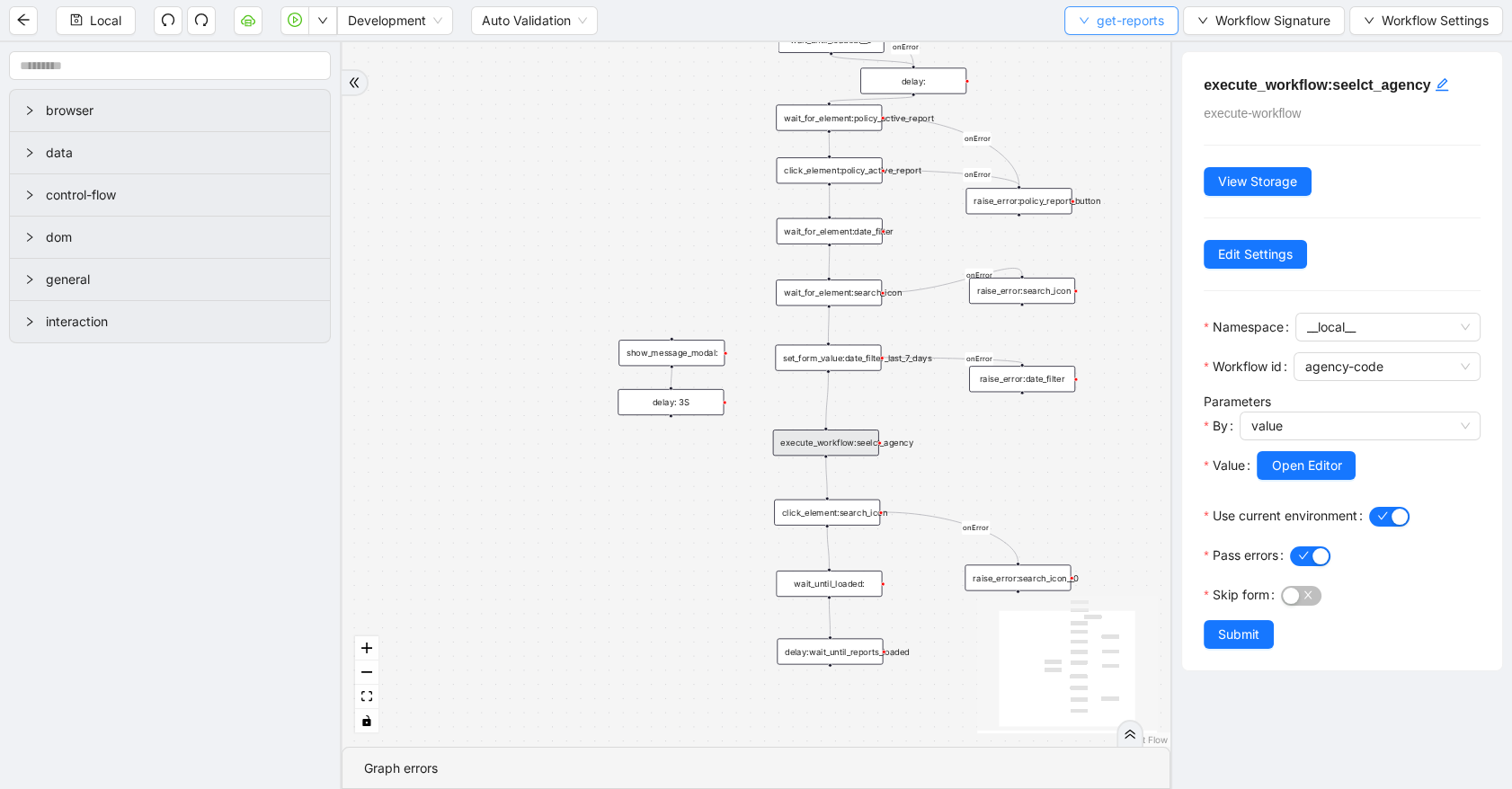
click at [1115, 27] on span "get-reports" at bounding box center [1130, 20] width 67 height 19
click at [1117, 45] on span "Select" at bounding box center [1118, 54] width 86 height 19
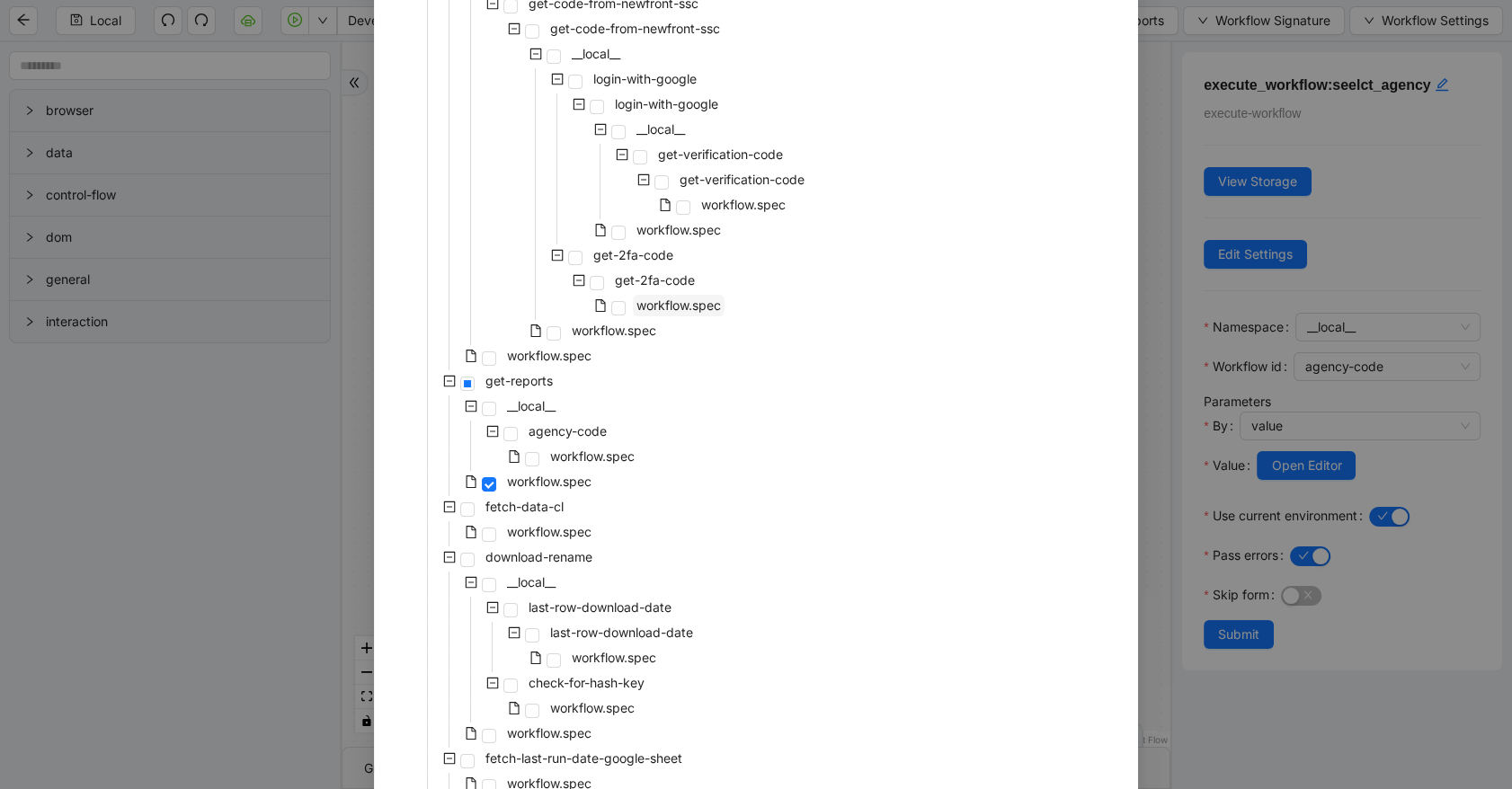
scroll to position [294, 0]
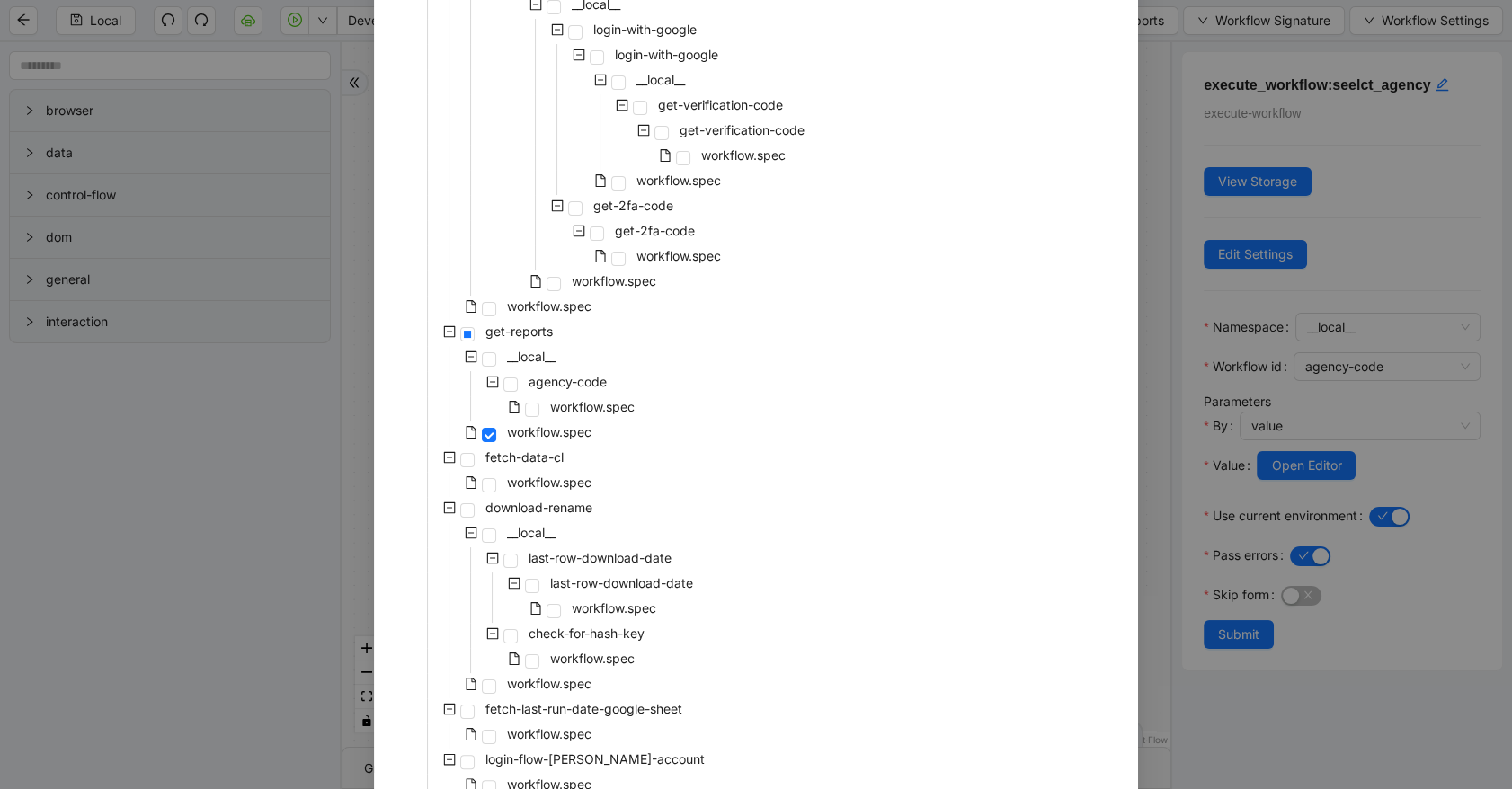
click at [602, 393] on div "agency-code" at bounding box center [502, 383] width 215 height 25
click at [602, 403] on span "workflow.spec" at bounding box center [592, 406] width 85 height 16
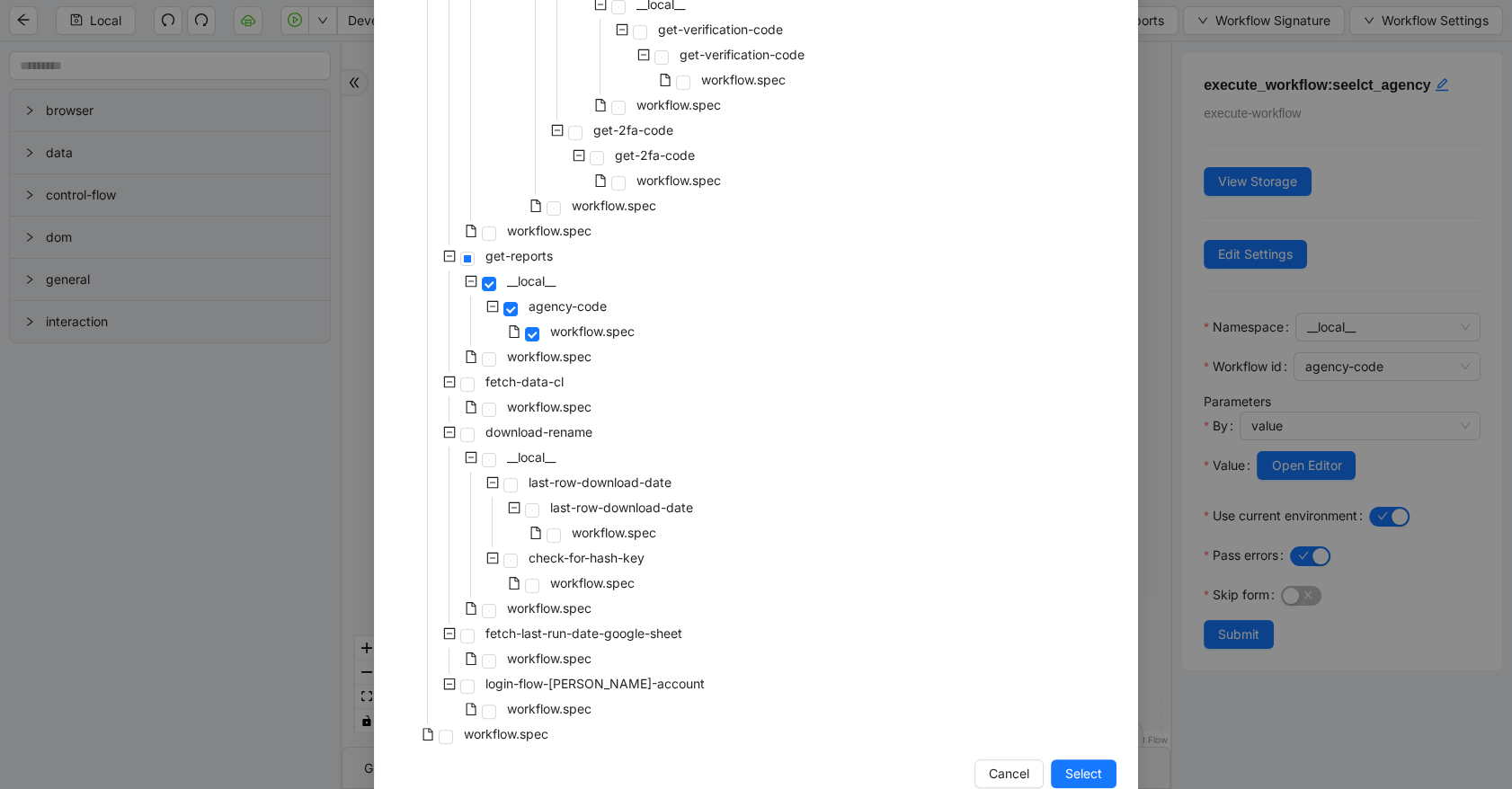
scroll to position [407, 0]
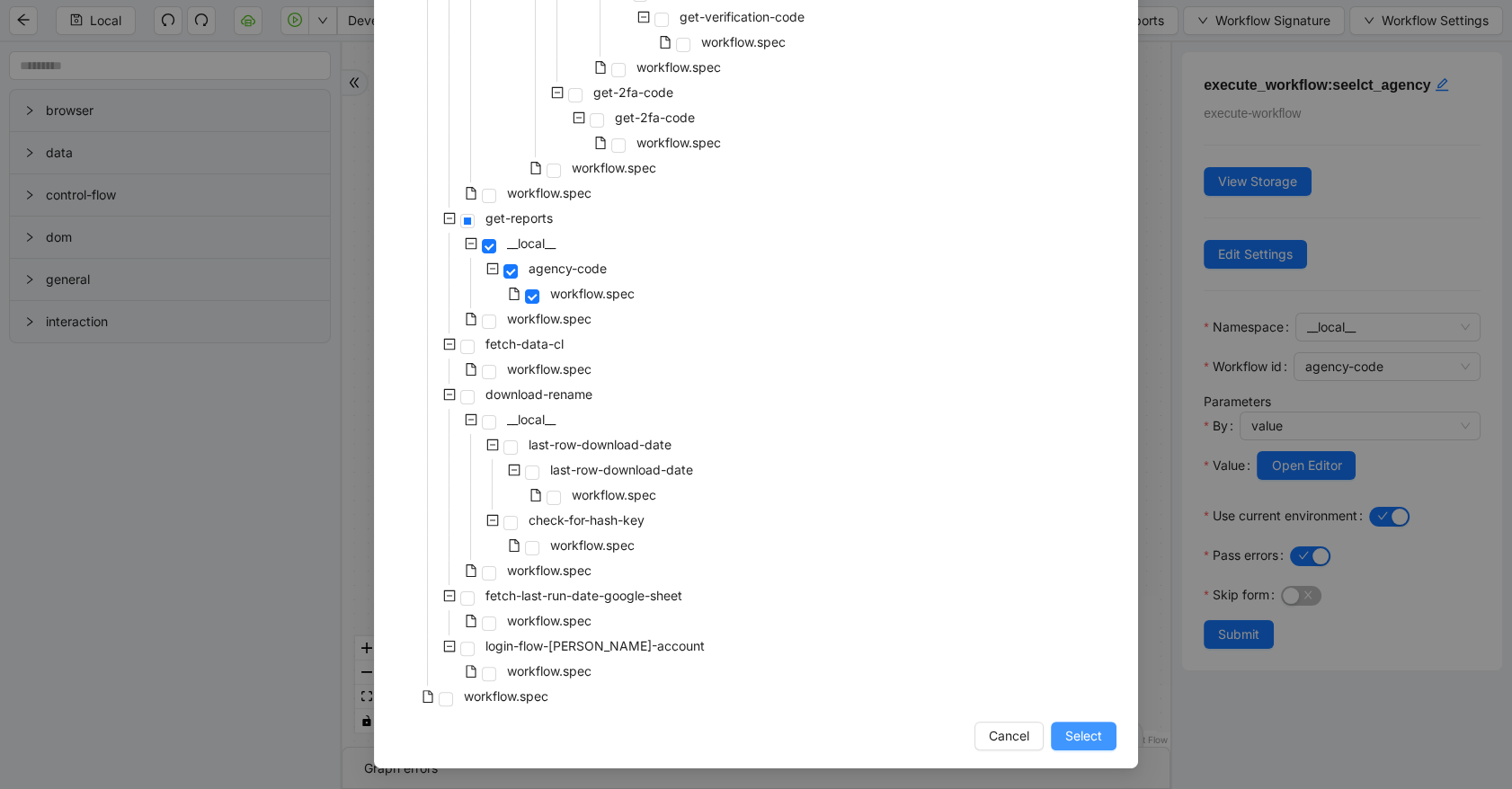
click at [1096, 747] on button "Select" at bounding box center [1083, 736] width 65 height 29
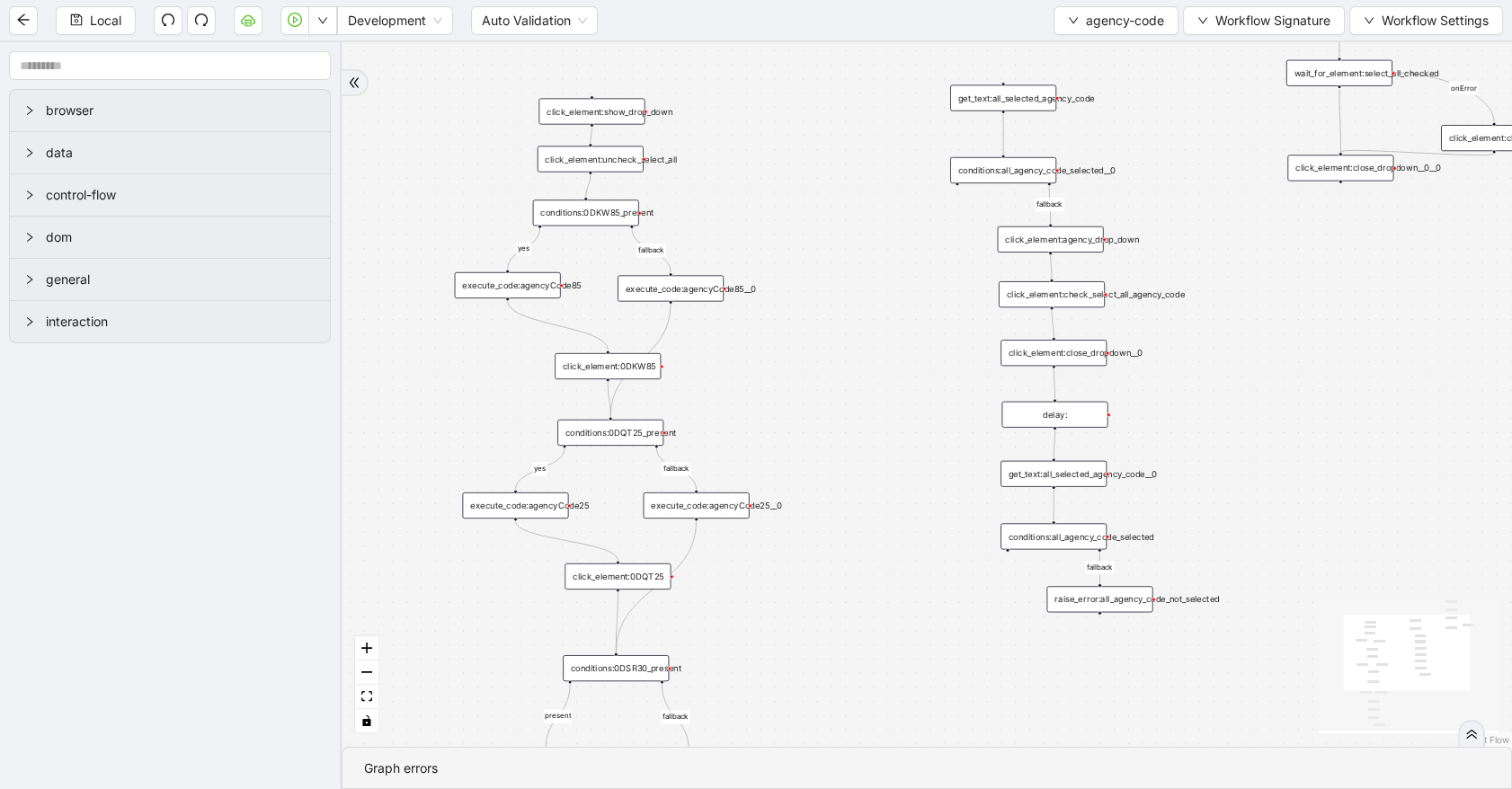
drag, startPoint x: 999, startPoint y: 502, endPoint x: 730, endPoint y: 199, distance: 405.2
click at [730, 199] on div "yes fallback yes fallback present fallback fallback fallback fallback onError t…" at bounding box center [927, 394] width 1170 height 705
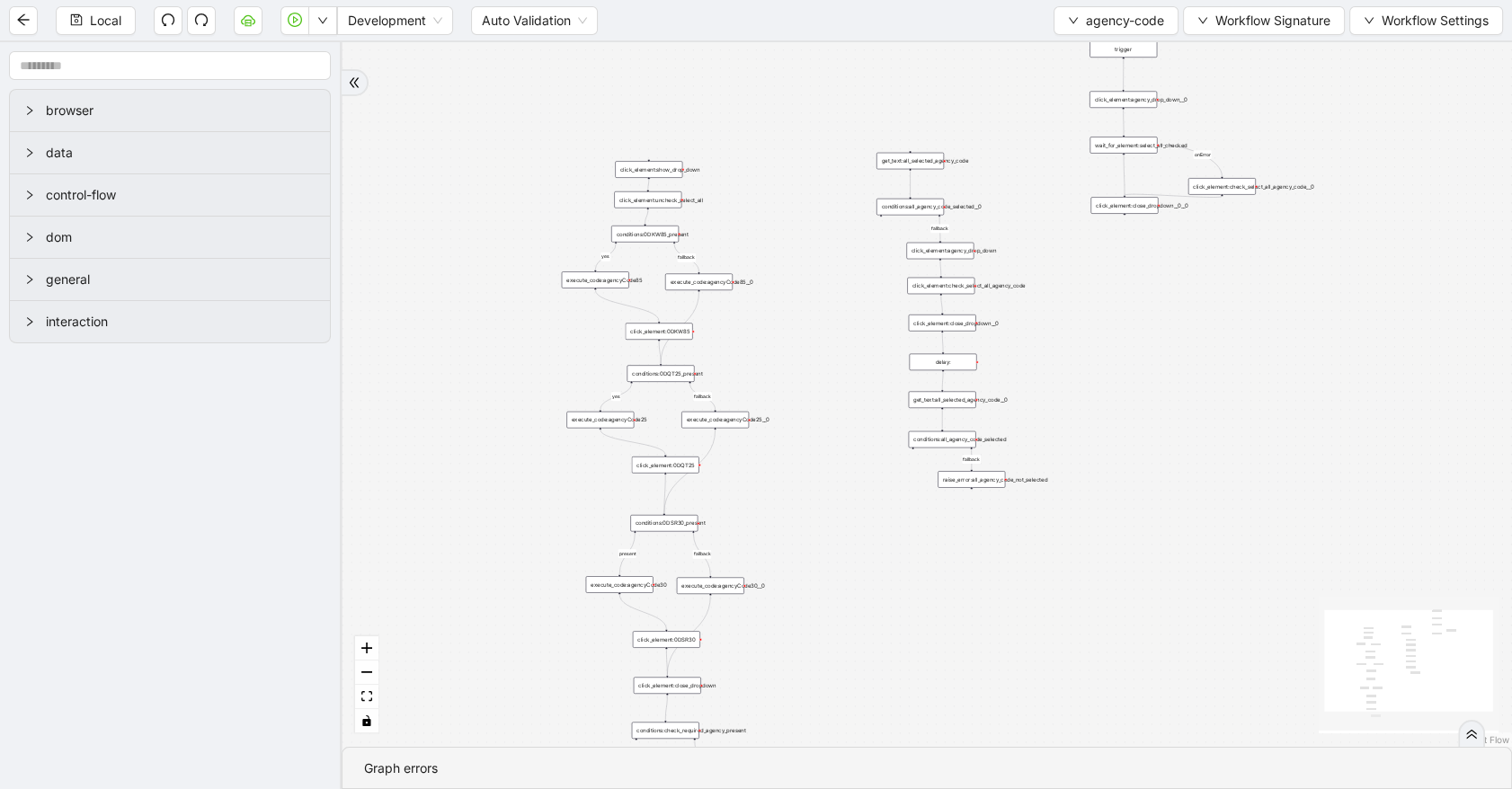
drag, startPoint x: 1082, startPoint y: 267, endPoint x: 1037, endPoint y: 405, distance: 145.2
click at [1037, 405] on div "yes fallback yes fallback present fallback fallback fallback fallback onError t…" at bounding box center [927, 394] width 1170 height 705
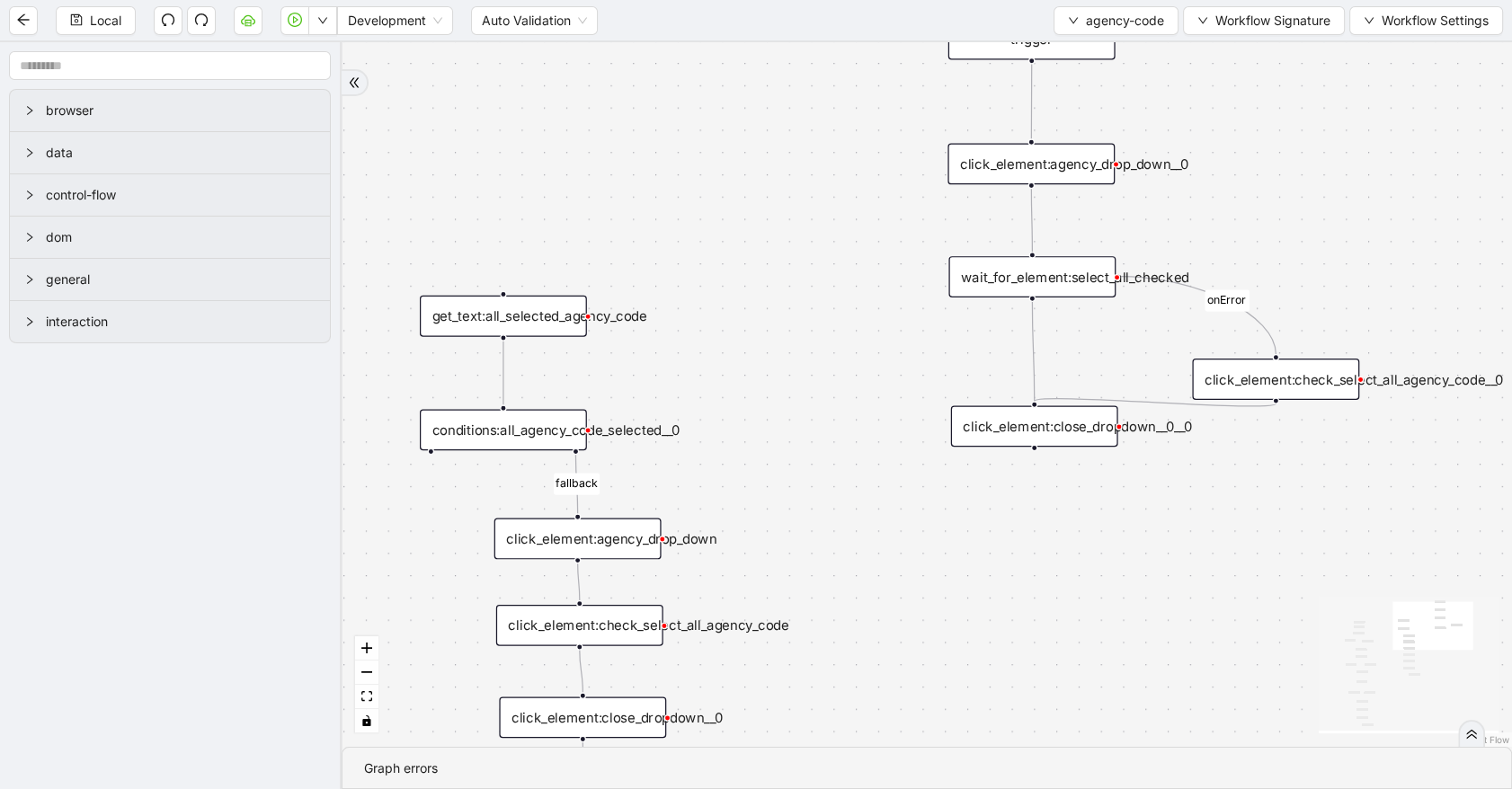
click at [1091, 428] on div "click_element:close_dropdown__0__0" at bounding box center [1034, 426] width 167 height 41
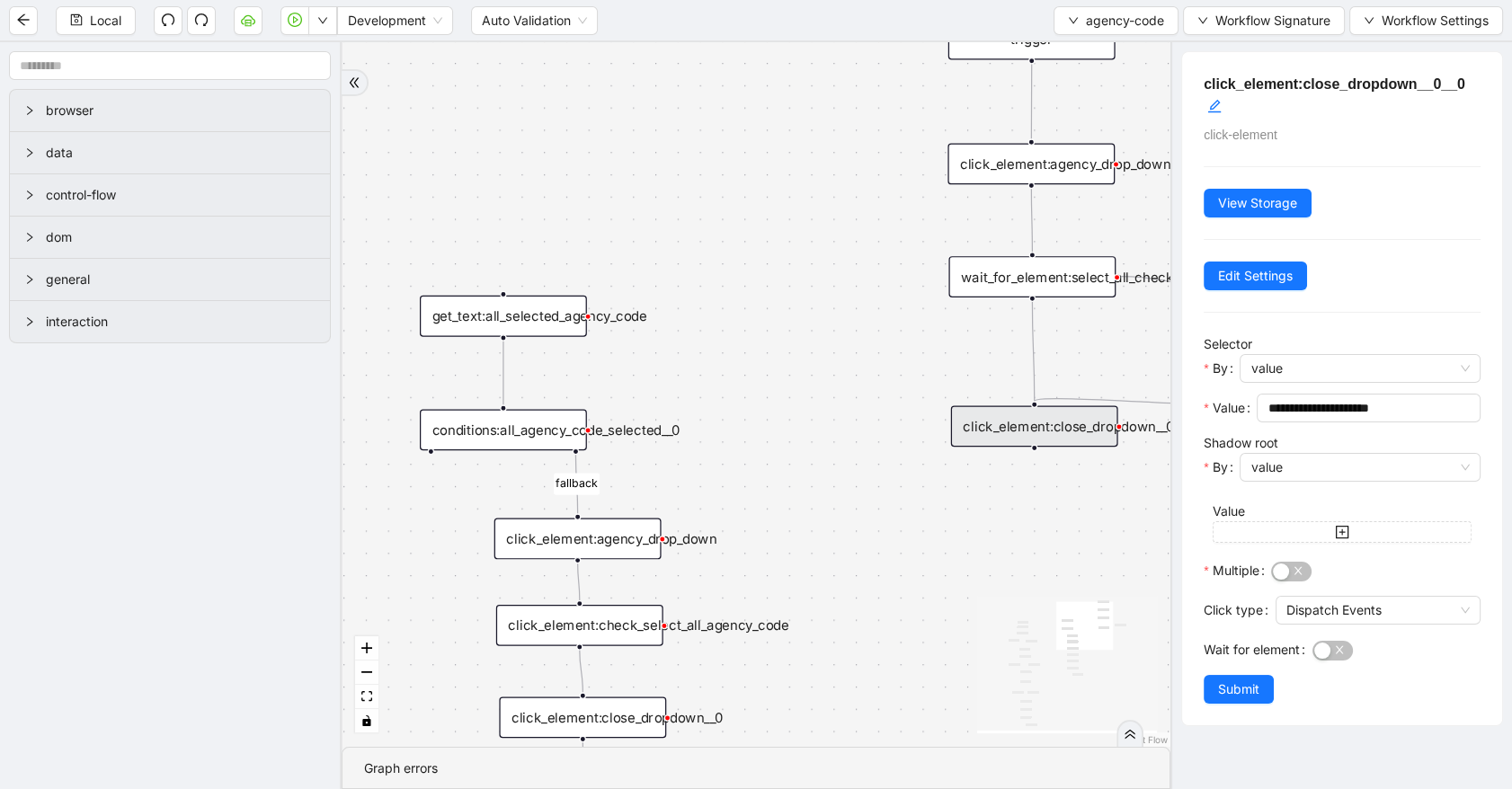
click at [883, 375] on div "yes fallback yes fallback present fallback fallback fallback fallback onError t…" at bounding box center [756, 394] width 828 height 705
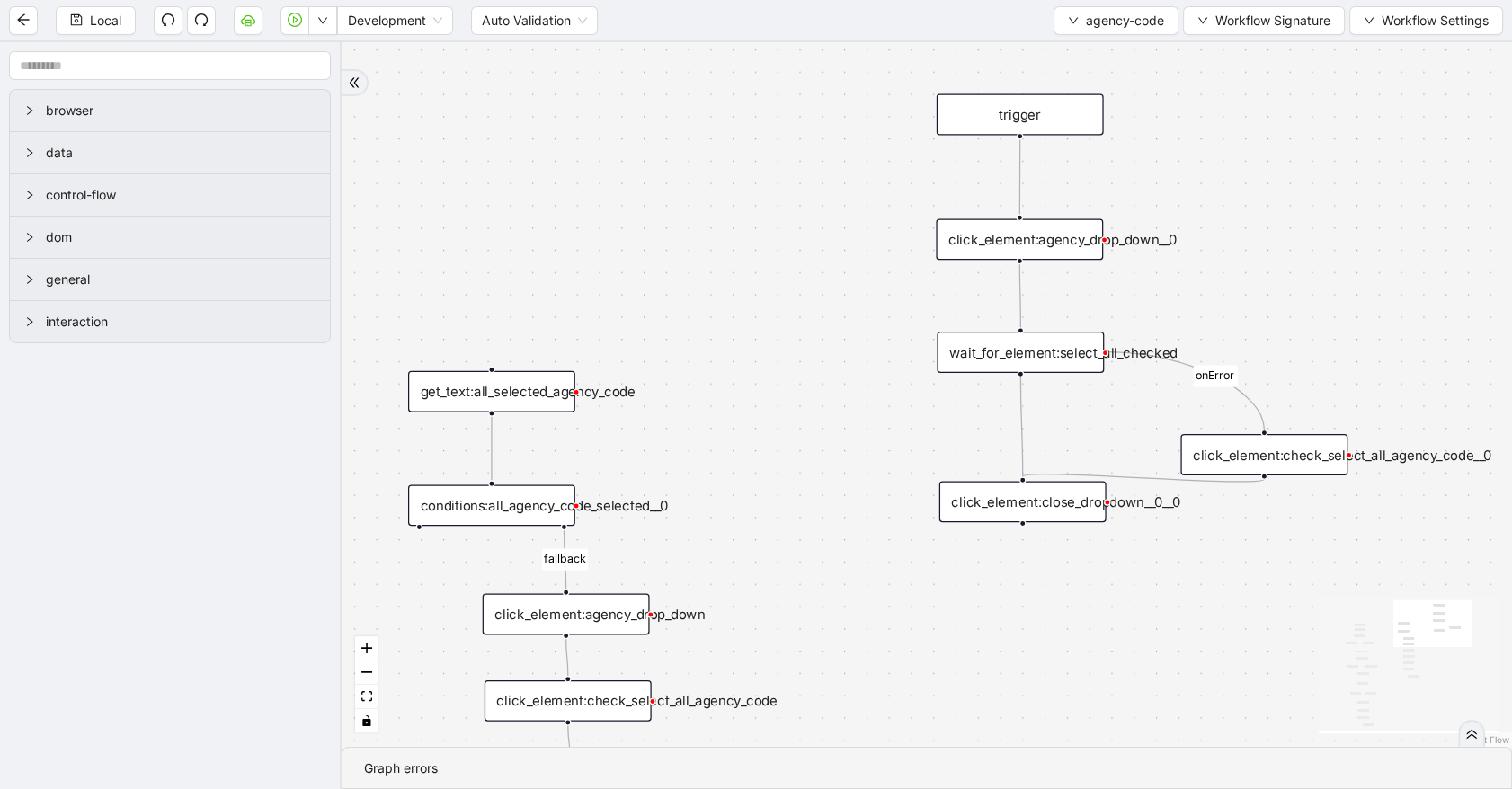
drag, startPoint x: 883, startPoint y: 375, endPoint x: 871, endPoint y: 451, distance: 76.9
click at [871, 451] on div "yes fallback yes fallback present fallback fallback fallback fallback onError t…" at bounding box center [927, 394] width 1170 height 705
click at [1258, 467] on div "click_element:check_select_all_agency_code__0" at bounding box center [1263, 454] width 167 height 41
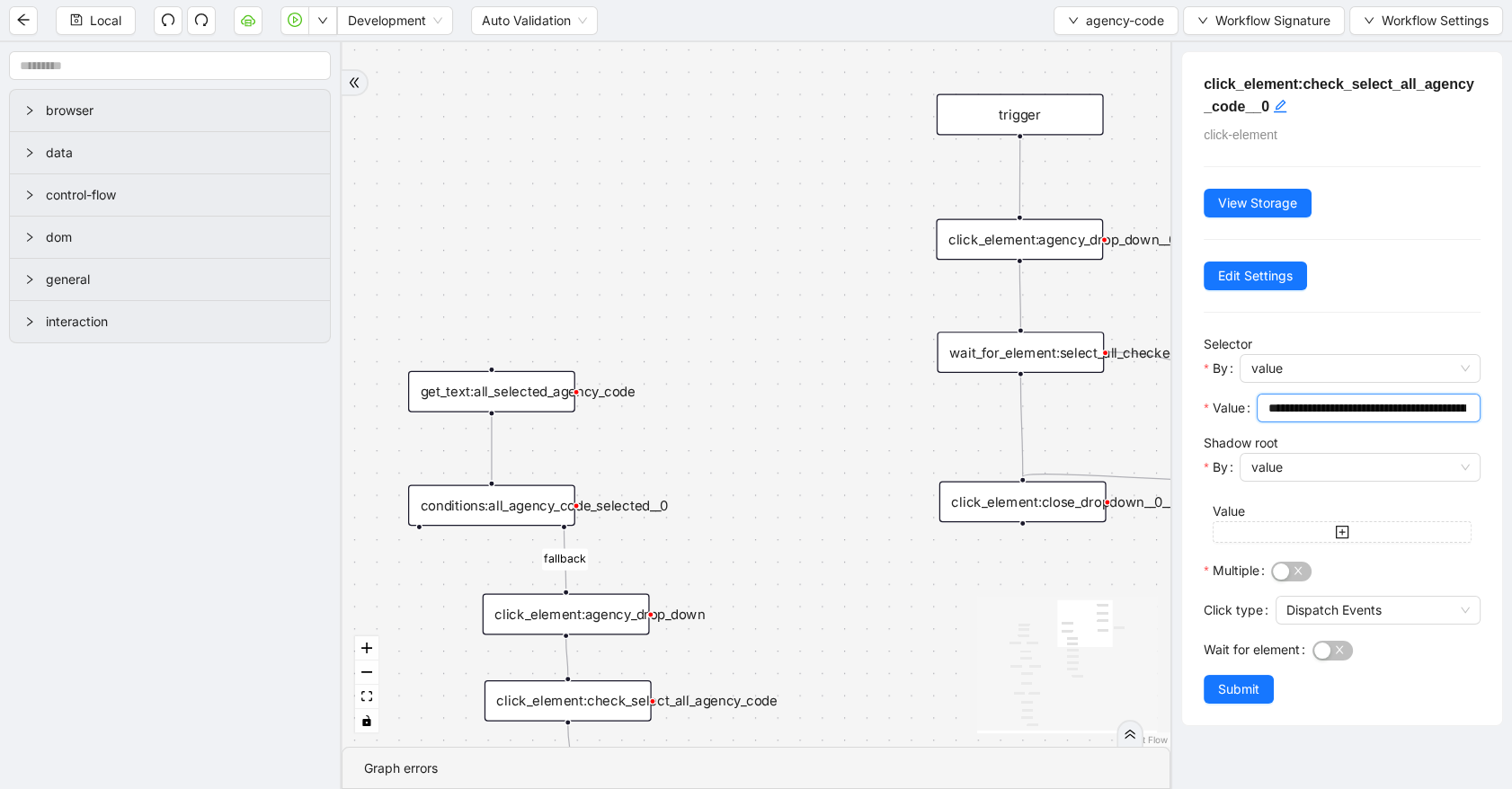
click at [1330, 415] on input "**********" at bounding box center [1366, 407] width 199 height 19
